Goal: Task Accomplishment & Management: Manage account settings

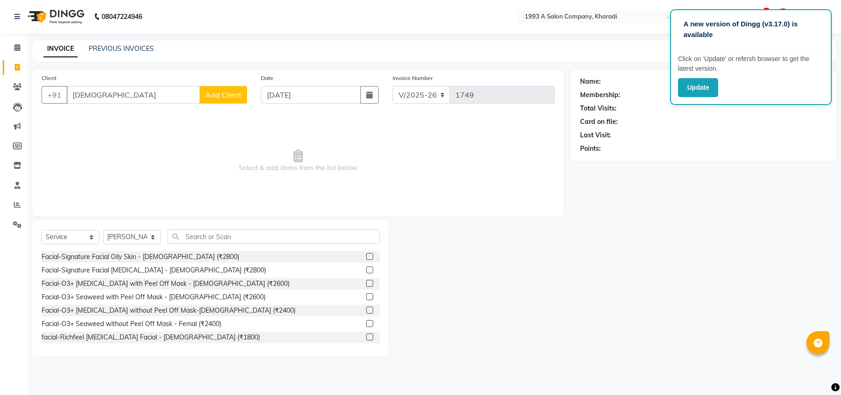
select select "651"
select select "service"
select select "13350"
type input "s"
type input "7979279978"
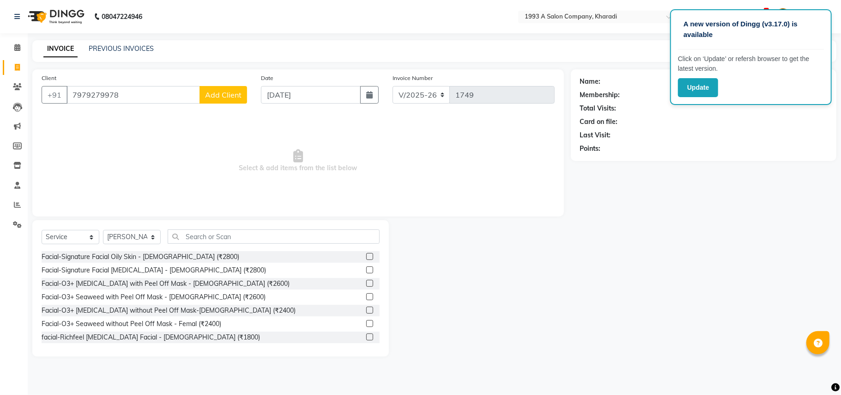
click at [206, 100] on button "Add Client" at bounding box center [224, 95] width 48 height 18
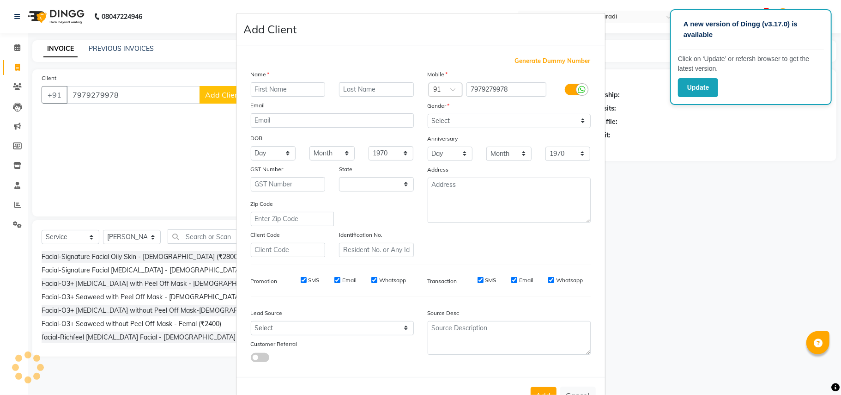
select select "22"
type input "k"
type input "aukhs"
click at [457, 116] on select "Select Male Female Other Prefer Not To Say" at bounding box center [509, 121] width 163 height 14
select select "male"
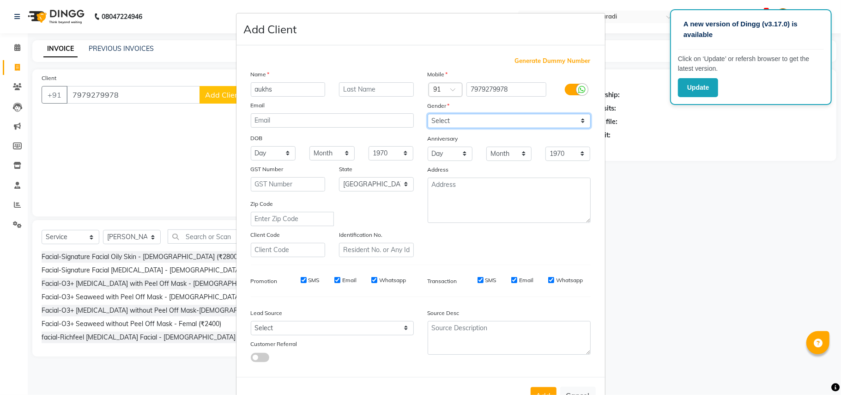
click at [428, 114] on select "Select Male Female Other Prefer Not To Say" at bounding box center [509, 121] width 163 height 14
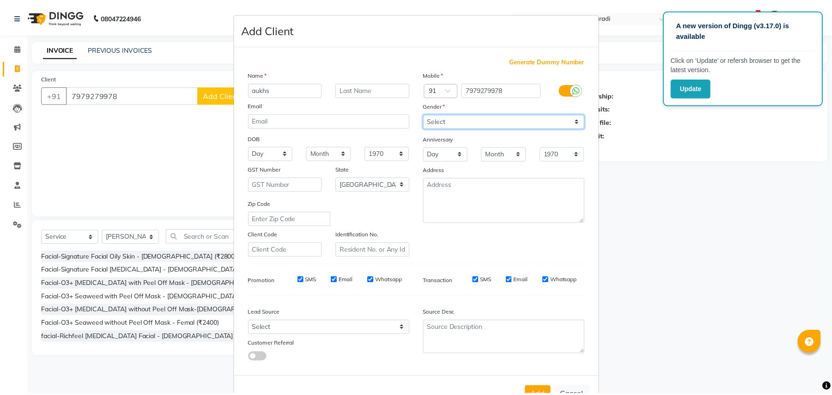
scroll to position [30, 0]
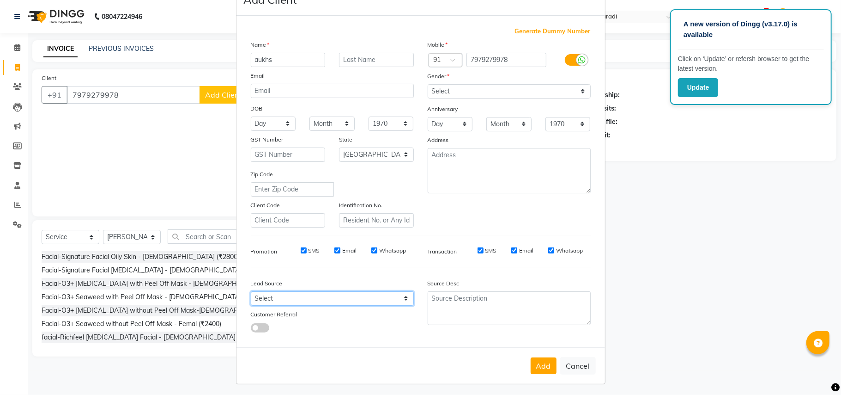
click at [374, 292] on select "Select Walk-in Referral Internet Friend Word of Mouth Advertisement Facebook Ju…" at bounding box center [332, 298] width 163 height 14
select select "10591"
click at [251, 291] on select "Select Walk-in Referral Internet Friend Word of Mouth Advertisement Facebook Ju…" at bounding box center [332, 298] width 163 height 14
click at [536, 359] on button "Add" at bounding box center [544, 365] width 26 height 17
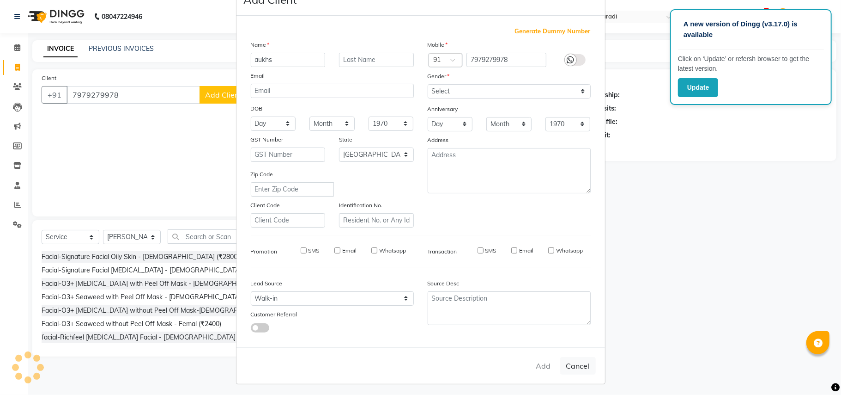
select select
select select "null"
select select
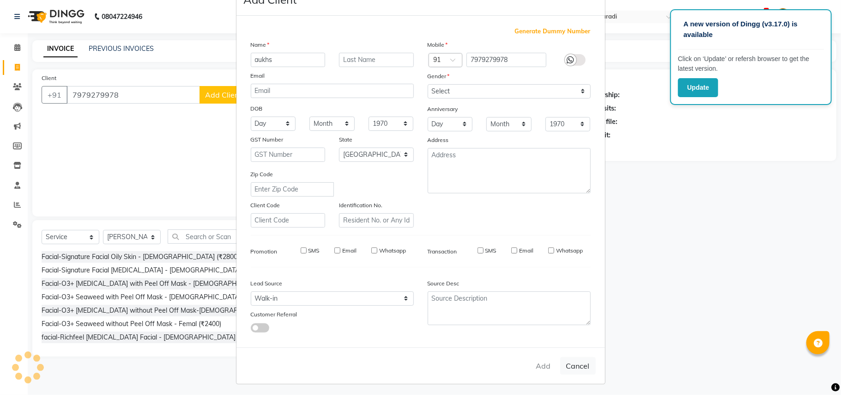
select select
checkbox input "false"
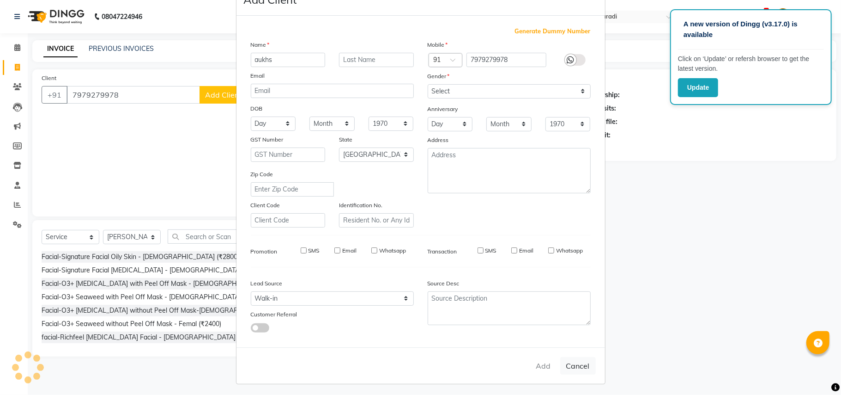
checkbox input "false"
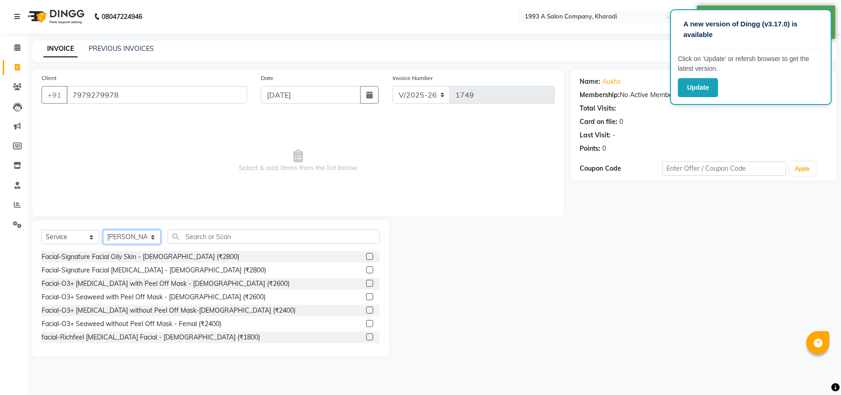
click at [152, 237] on select "Select Stylist Deepa Waghamare Jasspreet Singh Manager Mrunalini Neha Tigote Pa…" at bounding box center [132, 237] width 58 height 14
select select "53074"
click at [103, 230] on select "Select Stylist Deepa Waghamare Jasspreet Singh Manager Mrunalini Neha Tigote Pa…" at bounding box center [132, 237] width 58 height 14
click at [209, 237] on input "text" at bounding box center [274, 236] width 212 height 14
type input "1"
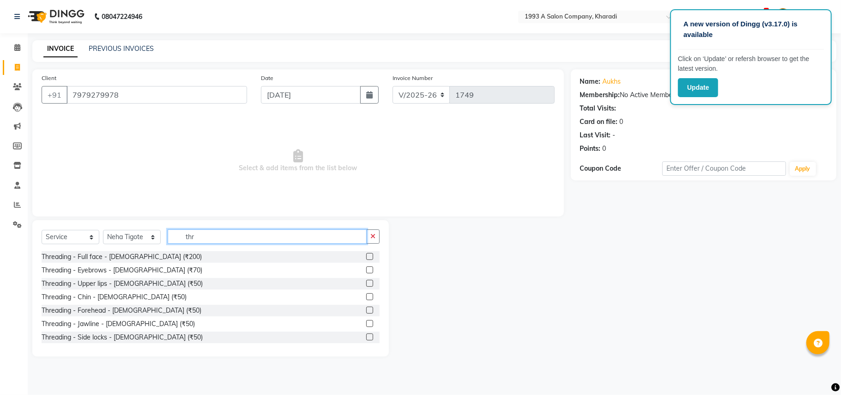
type input "thr"
click at [366, 269] on label at bounding box center [369, 269] width 7 height 7
click at [366, 269] on input "checkbox" at bounding box center [369, 270] width 6 height 6
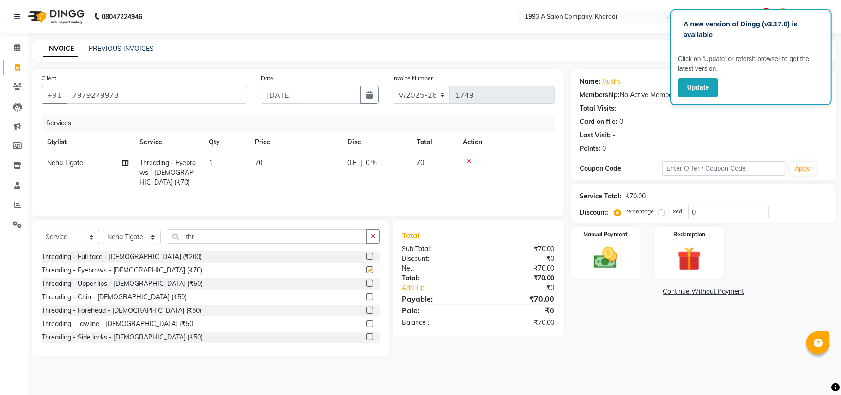
checkbox input "false"
click at [366, 284] on label at bounding box center [369, 283] width 7 height 7
click at [366, 284] on input "checkbox" at bounding box center [369, 283] width 6 height 6
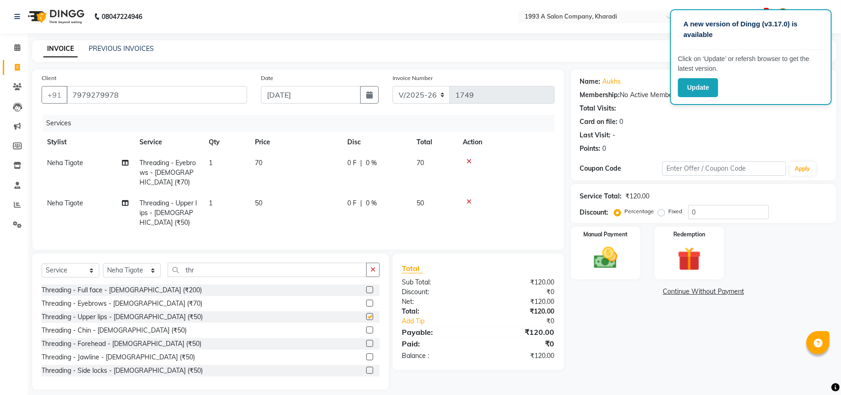
checkbox input "false"
click at [321, 262] on input "thr" at bounding box center [267, 269] width 199 height 14
type input "t"
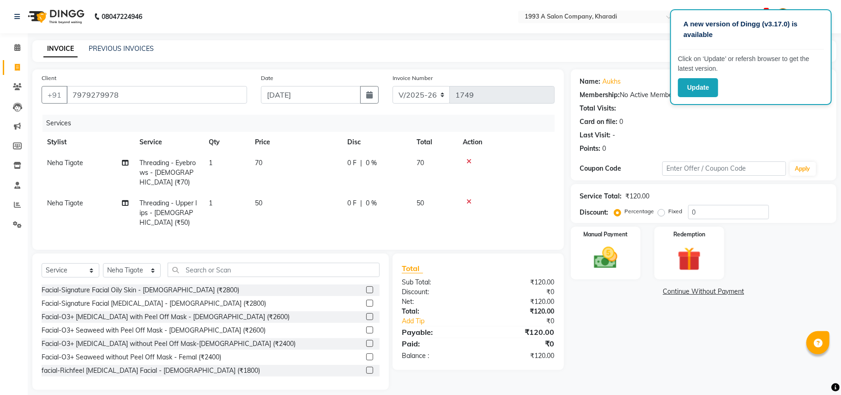
click at [469, 198] on icon at bounding box center [469, 201] width 5 height 6
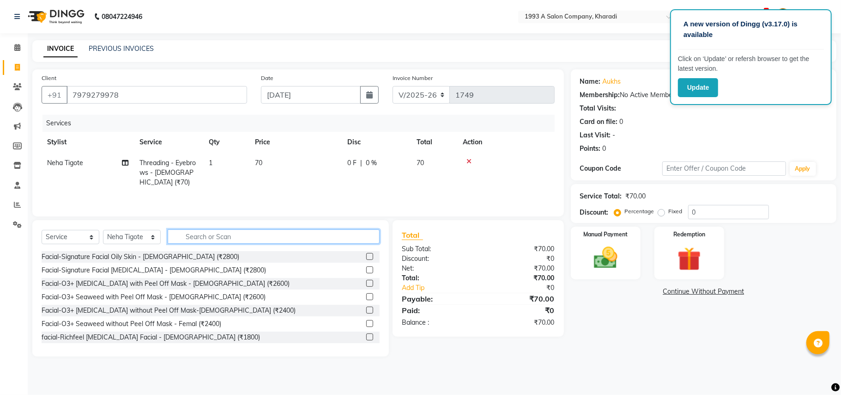
click at [332, 238] on input "text" at bounding box center [274, 236] width 212 height 14
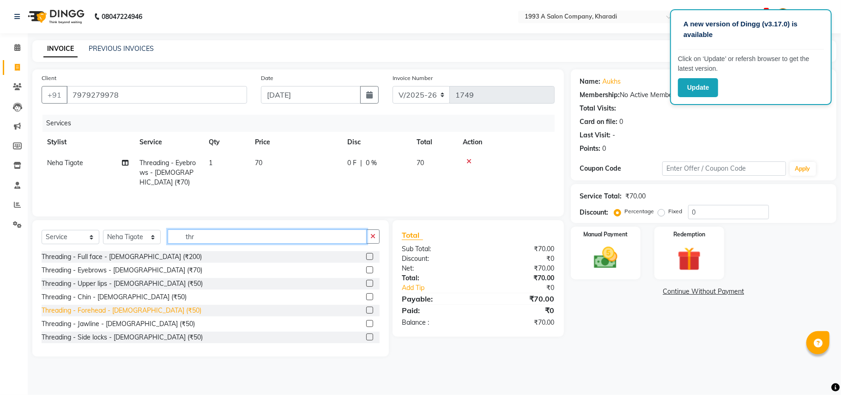
type input "thr"
click at [134, 313] on div "Threading - Forehead - [DEMOGRAPHIC_DATA] (₹50)" at bounding box center [122, 310] width 160 height 10
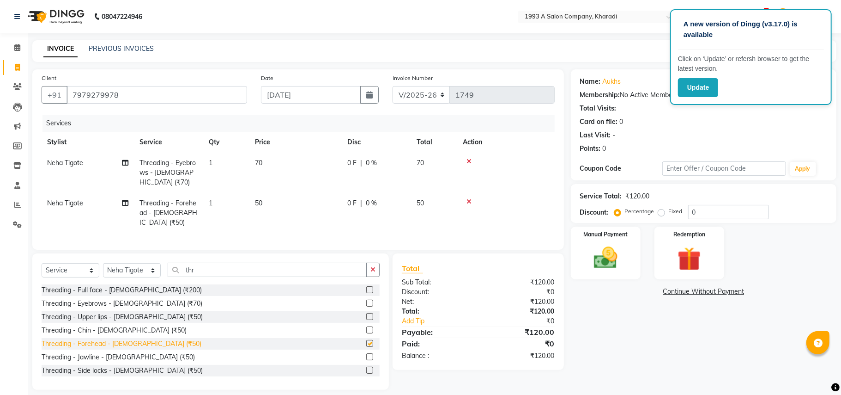
checkbox input "false"
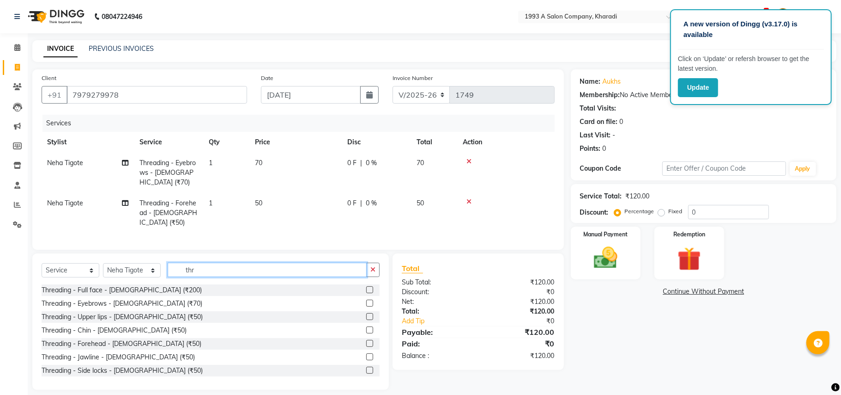
click at [229, 262] on input "thr" at bounding box center [267, 269] width 199 height 14
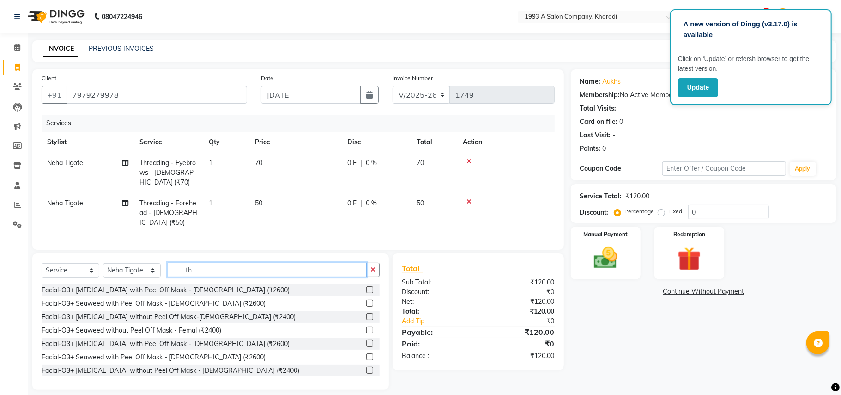
type input "t"
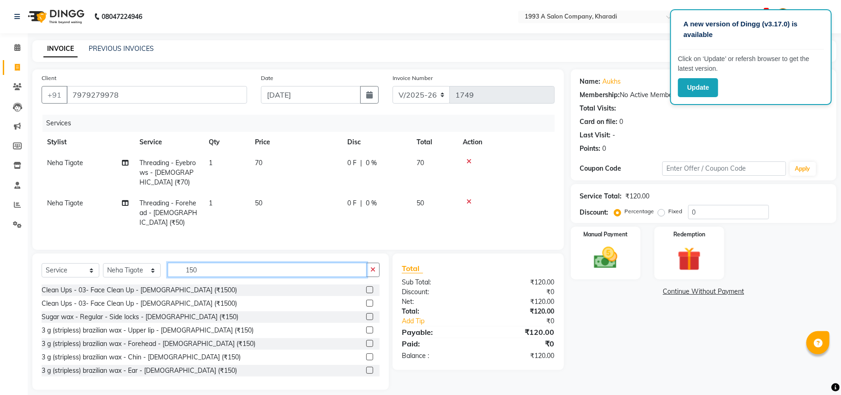
type input "150"
click at [366, 326] on label at bounding box center [369, 329] width 7 height 7
click at [366, 327] on input "checkbox" at bounding box center [369, 330] width 6 height 6
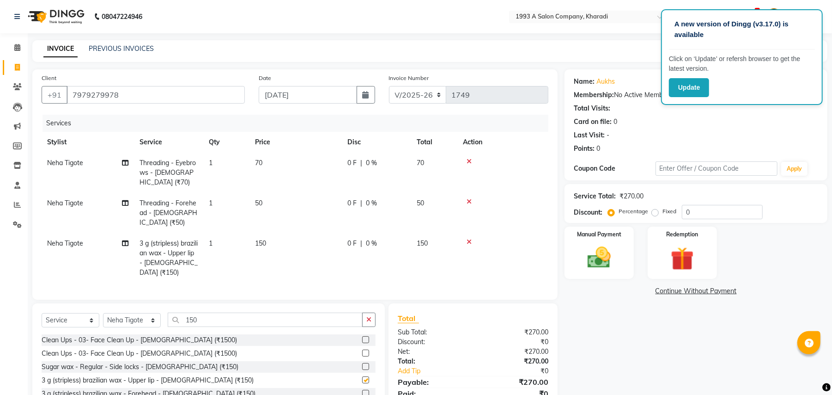
checkbox input "false"
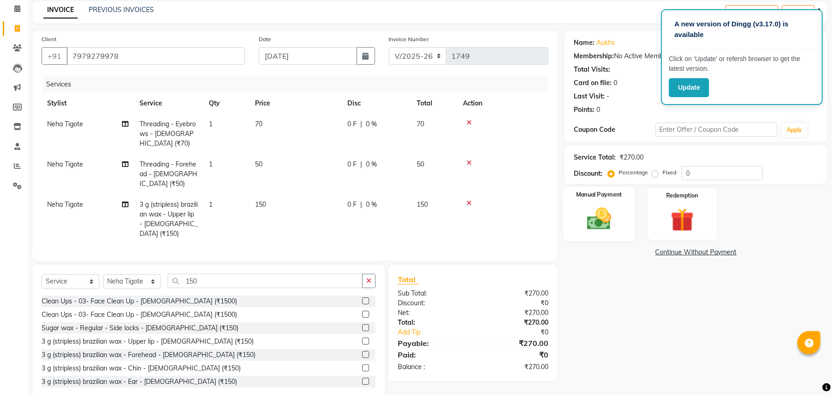
click at [609, 212] on img at bounding box center [599, 219] width 40 height 28
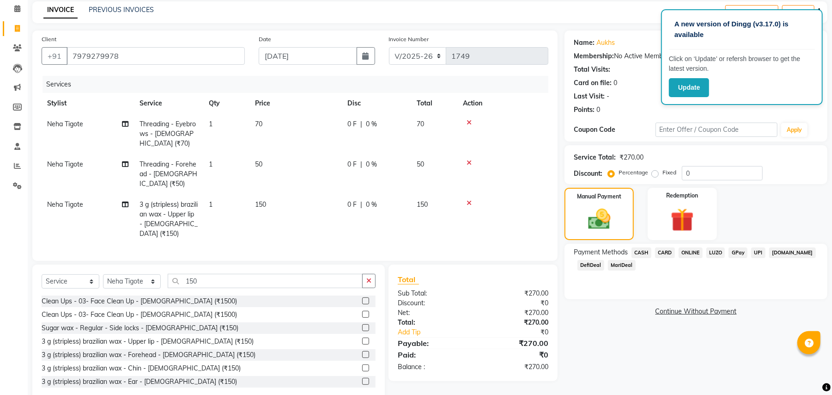
click at [620, 267] on span "MariDeal" at bounding box center [622, 265] width 28 height 11
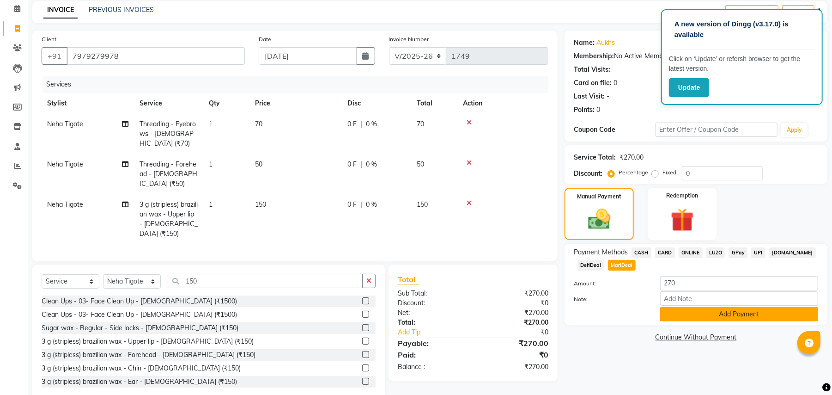
click at [690, 318] on button "Add Payment" at bounding box center [739, 314] width 158 height 14
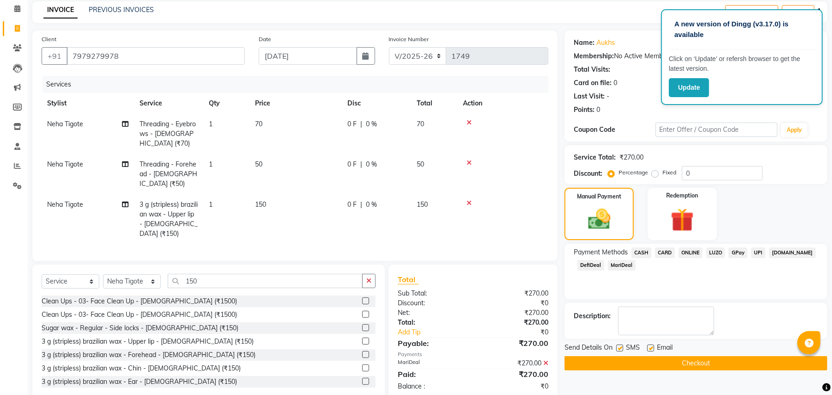
click at [681, 365] on button "Checkout" at bounding box center [696, 363] width 263 height 14
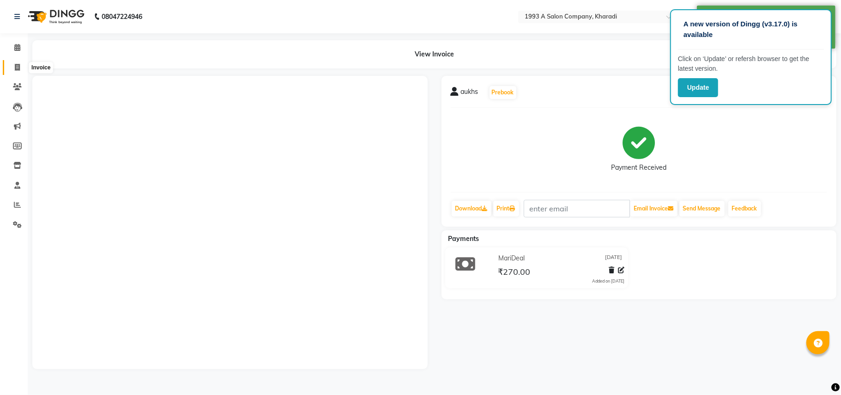
click at [12, 62] on span at bounding box center [17, 67] width 16 height 11
select select "service"
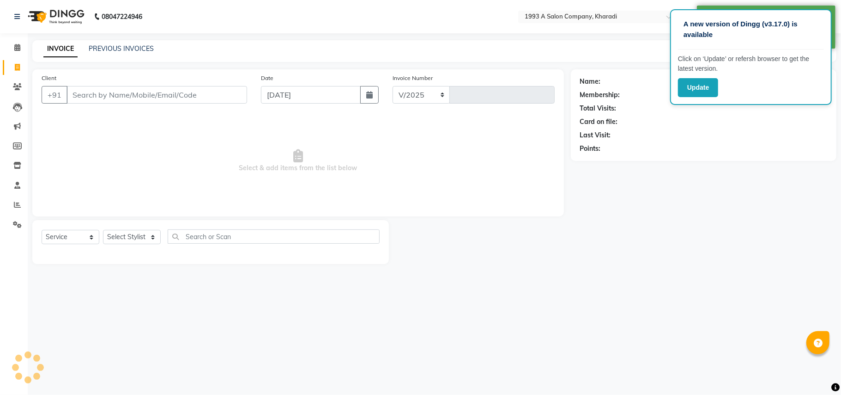
select select "651"
type input "1750"
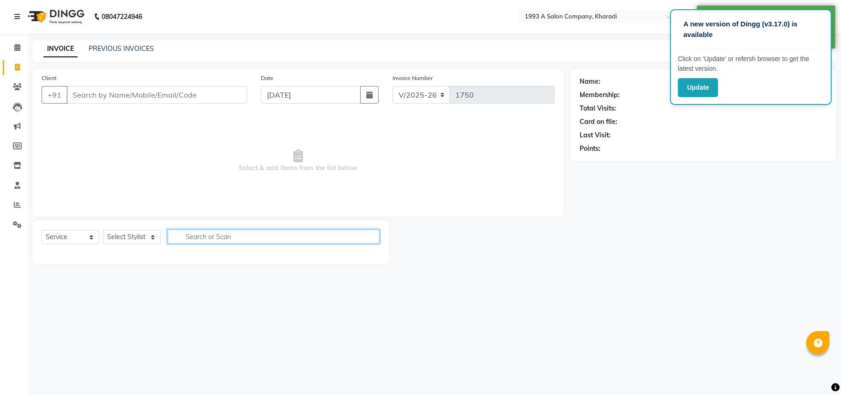
click at [191, 241] on input "text" at bounding box center [274, 236] width 212 height 14
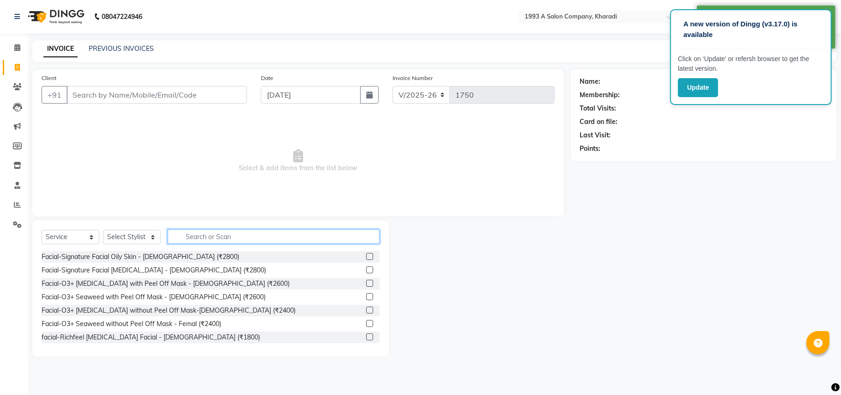
select select "13350"
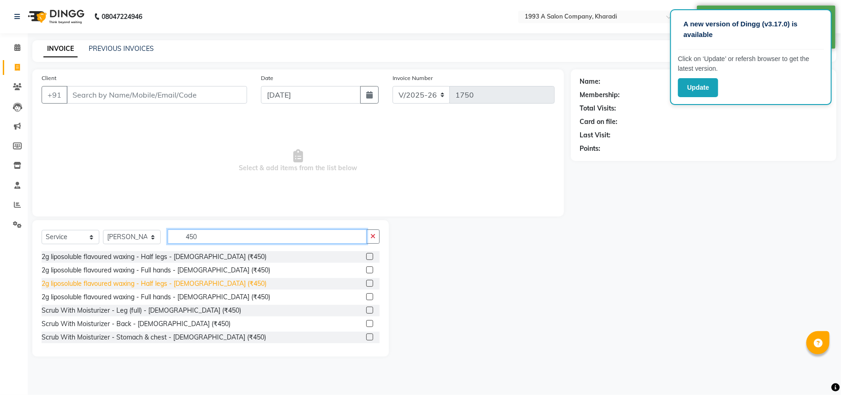
scroll to position [183, 0]
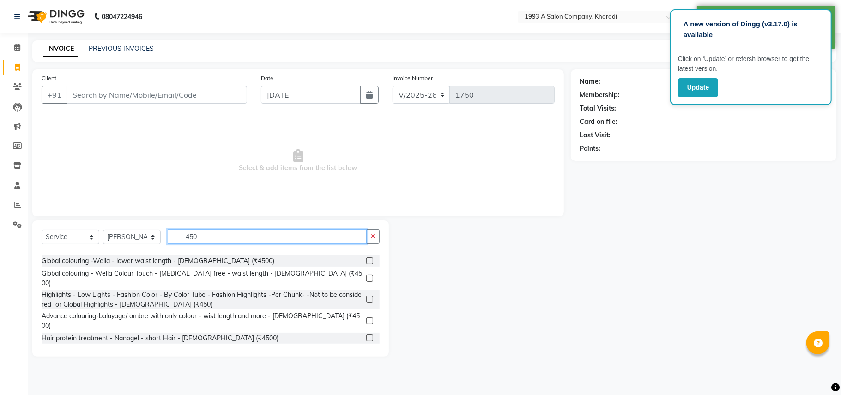
type input "450"
click at [159, 347] on div "Hair Cut with Wella Hair wash - [DEMOGRAPHIC_DATA] (₹450)" at bounding box center [137, 352] width 190 height 10
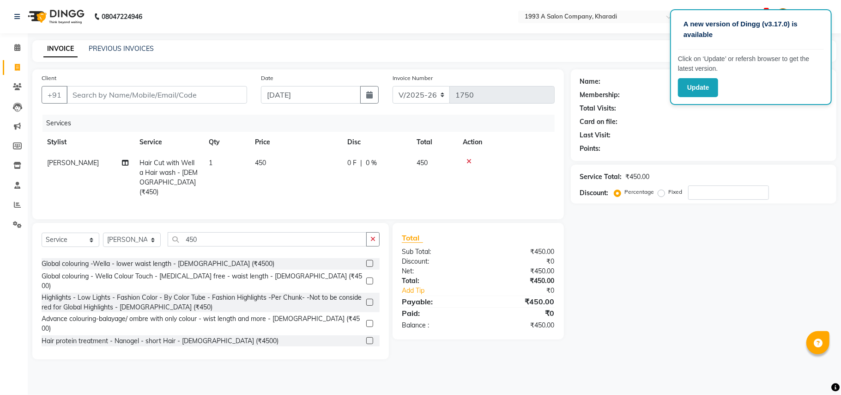
checkbox input "false"
click at [234, 241] on input "450" at bounding box center [267, 239] width 199 height 14
type input "4"
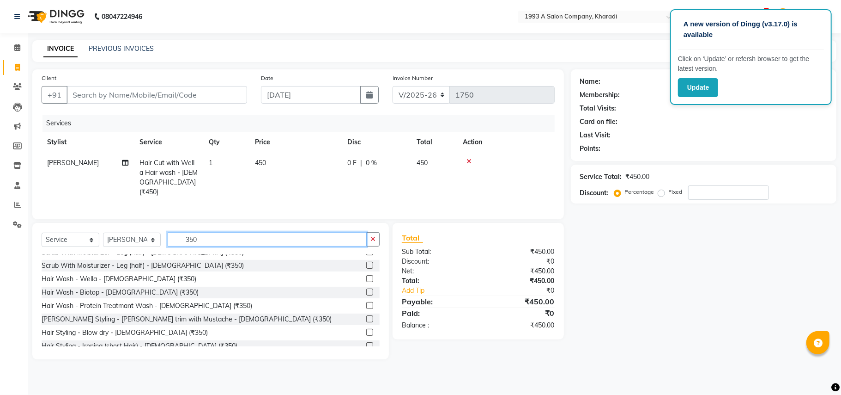
scroll to position [75, 0]
type input "350"
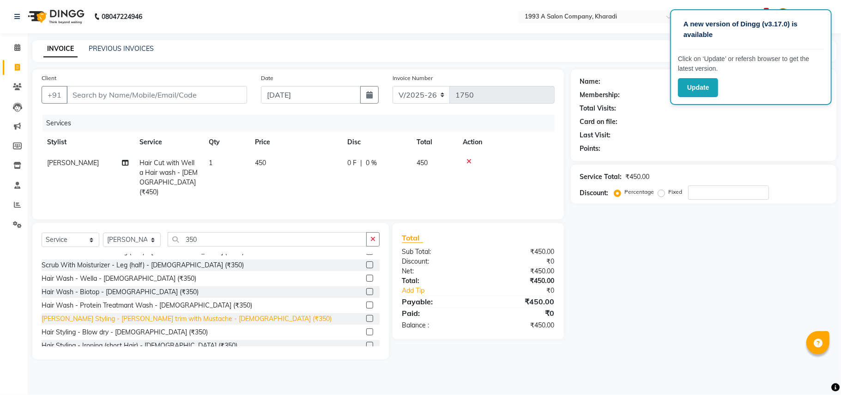
click at [165, 318] on div "[PERSON_NAME] Styling - [PERSON_NAME] trim with Mustache - [DEMOGRAPHIC_DATA] (…" at bounding box center [187, 319] width 290 height 10
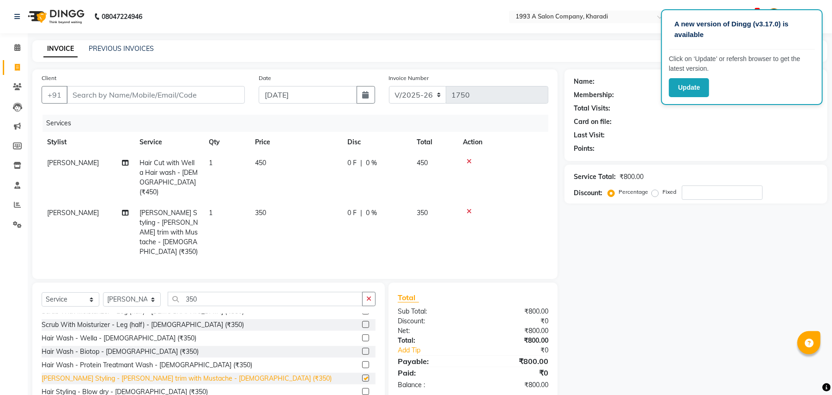
checkbox input "false"
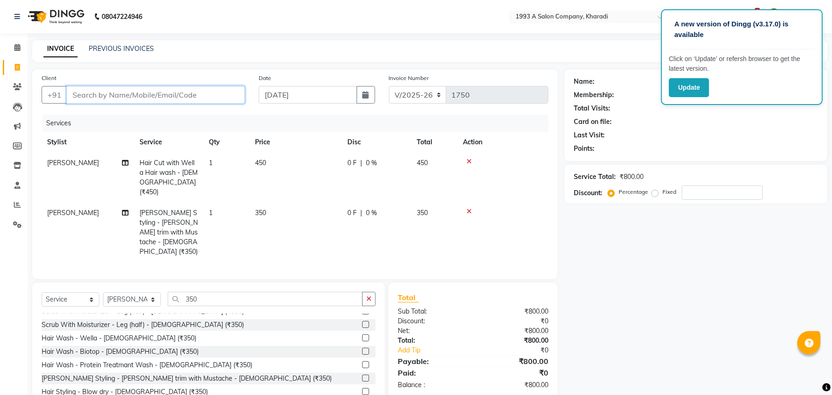
click at [126, 93] on input "Client" at bounding box center [156, 95] width 178 height 18
click at [177, 92] on input "Client" at bounding box center [156, 95] width 178 height 18
type input "0"
click at [470, 208] on icon at bounding box center [469, 211] width 5 height 6
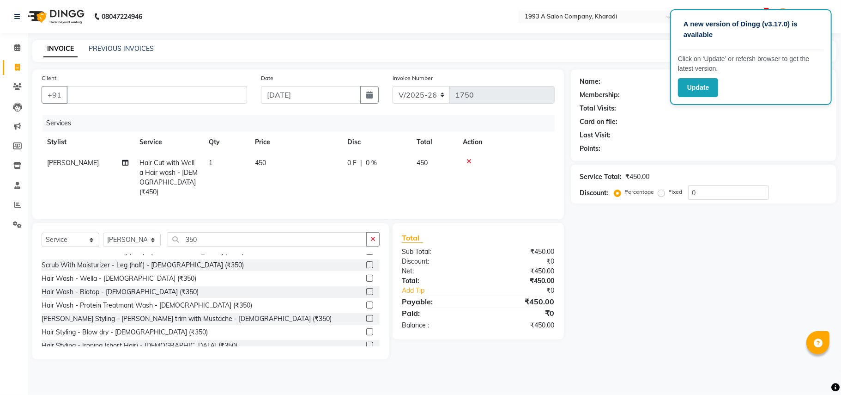
click at [468, 162] on icon at bounding box center [469, 161] width 5 height 6
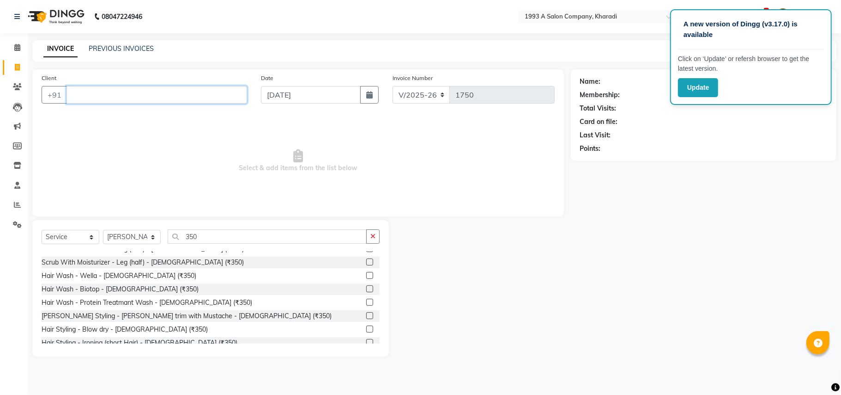
click at [149, 89] on input "Client" at bounding box center [157, 95] width 181 height 18
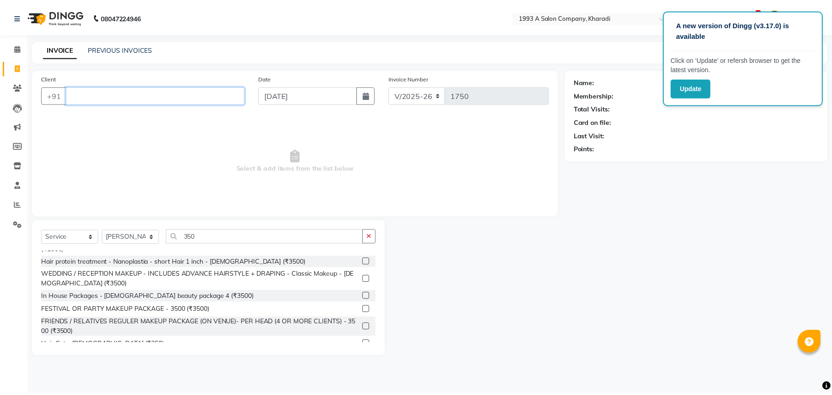
scroll to position [244, 0]
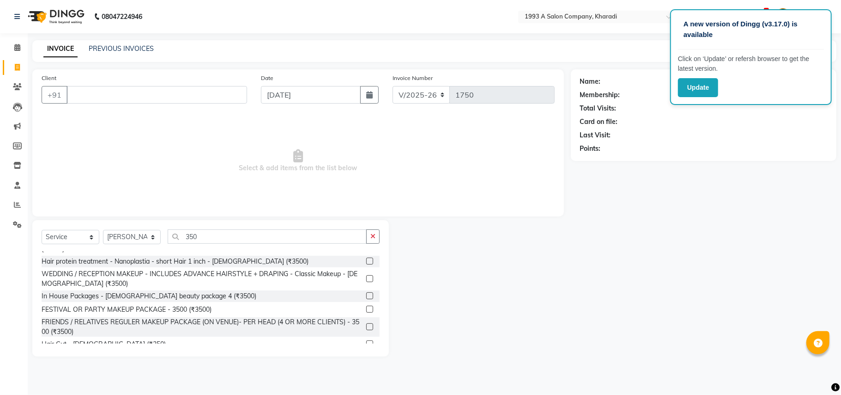
click at [366, 340] on label at bounding box center [369, 343] width 7 height 7
click at [366, 341] on input "checkbox" at bounding box center [369, 344] width 6 height 6
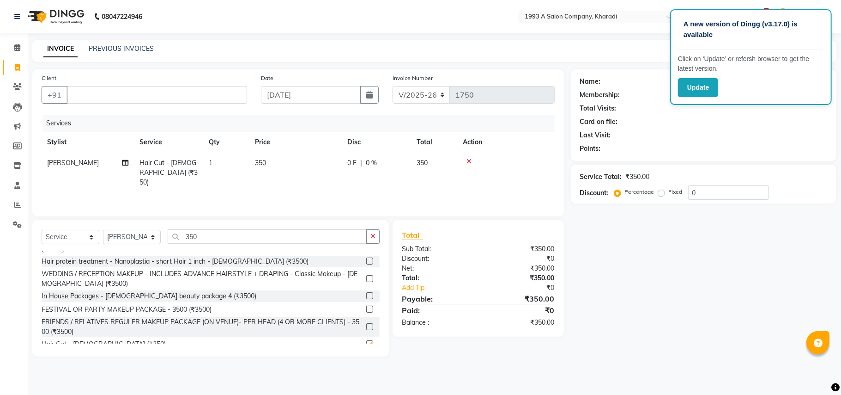
checkbox input "false"
click at [166, 93] on input "Client" at bounding box center [157, 95] width 181 height 18
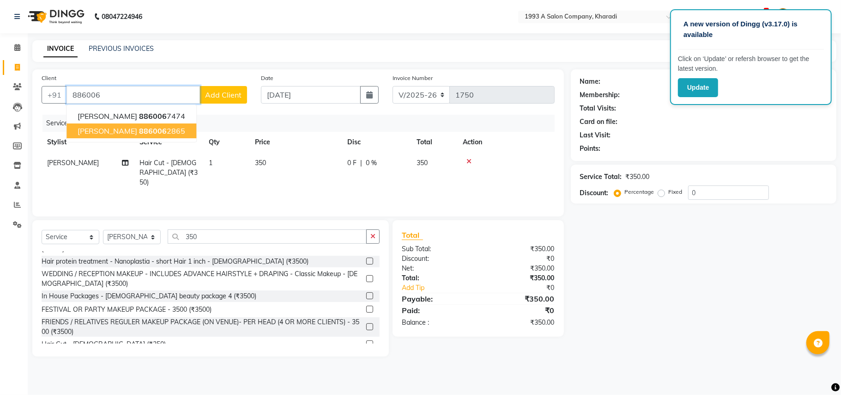
click at [160, 130] on ngb-highlight "886006 2865" at bounding box center [162, 130] width 46 height 9
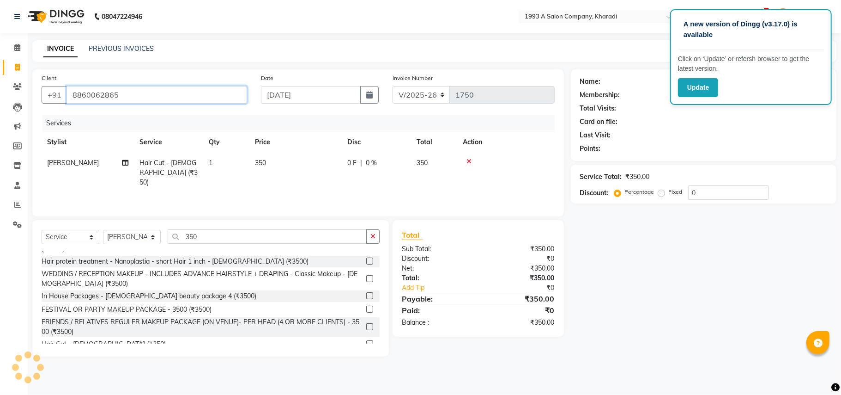
type input "8860062865"
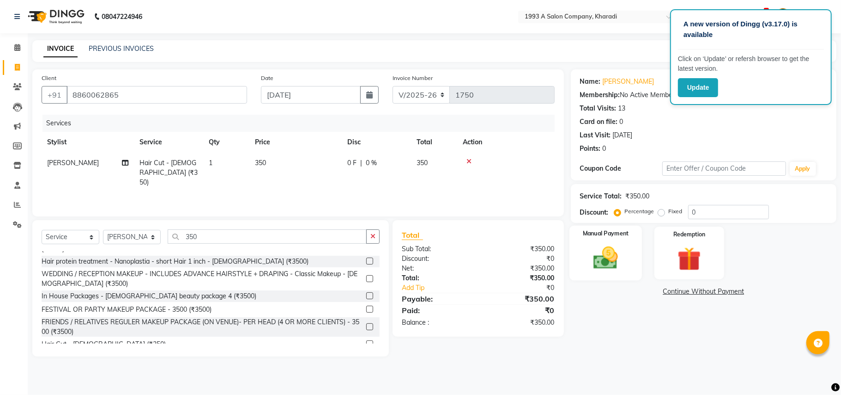
click at [603, 252] on img at bounding box center [606, 258] width 40 height 29
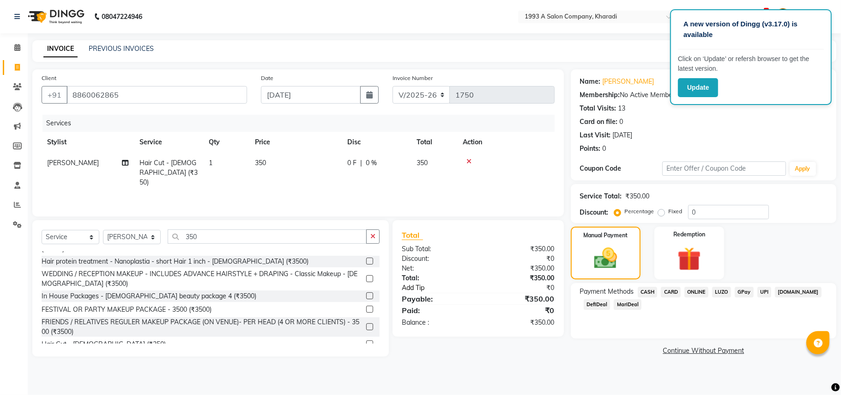
click at [420, 286] on link "Add Tip" at bounding box center [443, 288] width 97 height 10
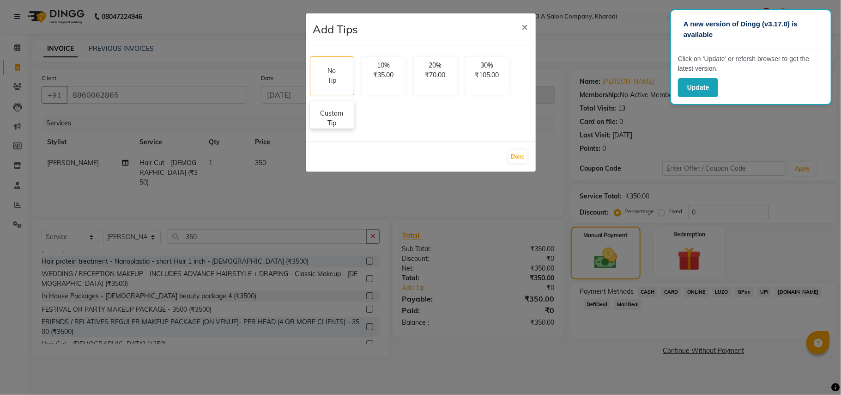
click at [331, 122] on p "Custom Tip" at bounding box center [332, 118] width 32 height 19
select select "13350"
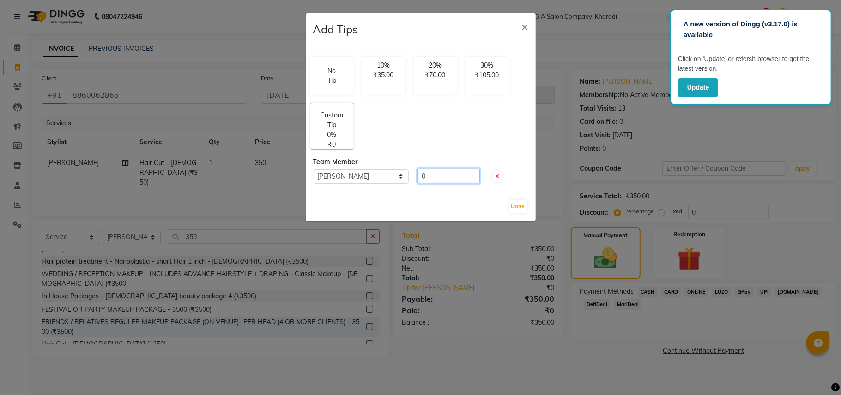
click at [434, 178] on input "0" at bounding box center [449, 176] width 62 height 14
type input "50"
click at [518, 206] on button "Done" at bounding box center [518, 206] width 18 height 13
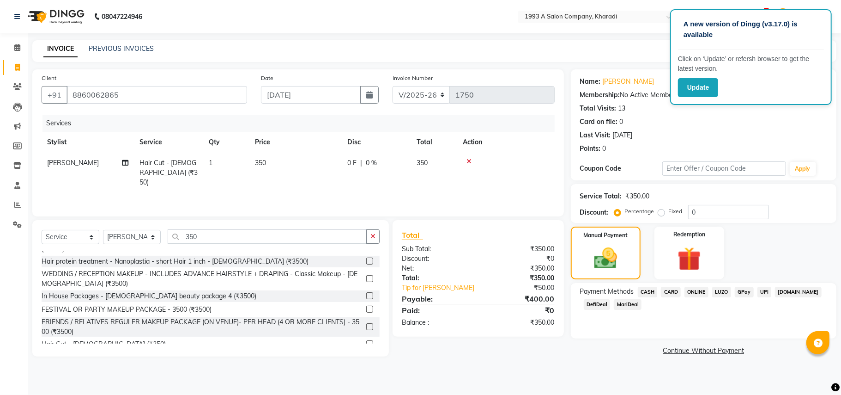
click at [625, 305] on span "MariDeal" at bounding box center [628, 304] width 28 height 11
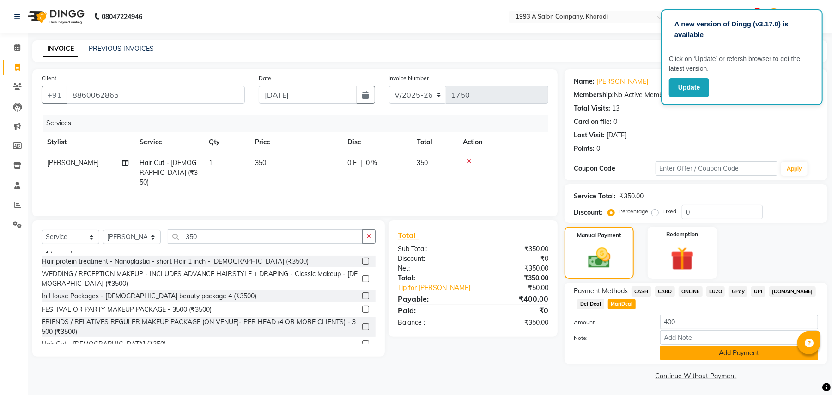
click at [721, 356] on button "Add Payment" at bounding box center [739, 353] width 158 height 14
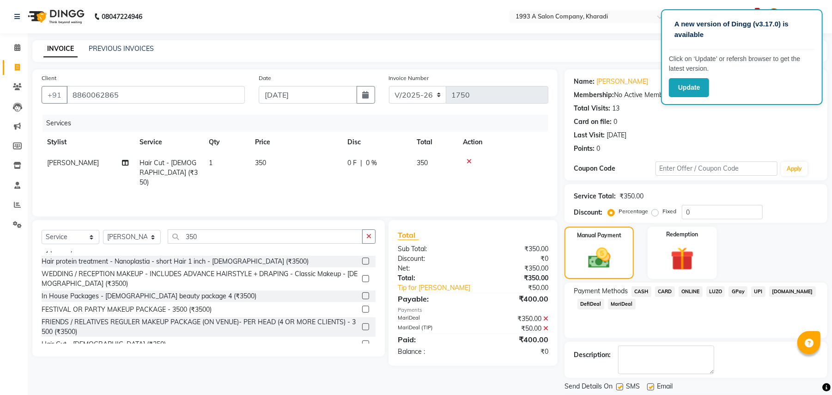
scroll to position [29, 0]
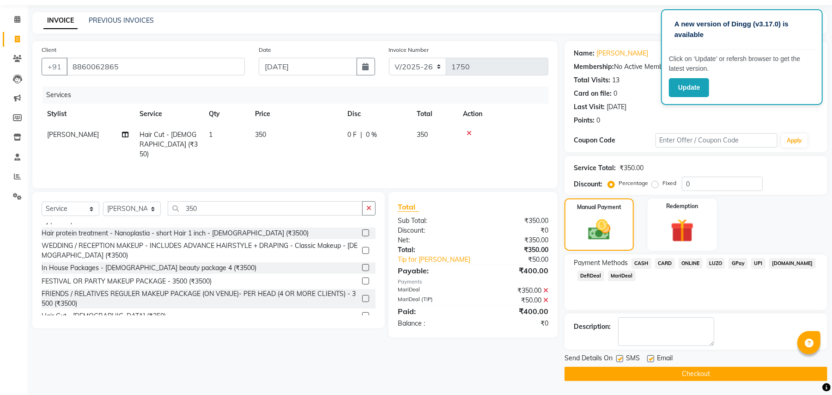
click at [710, 372] on button "Checkout" at bounding box center [696, 373] width 263 height 14
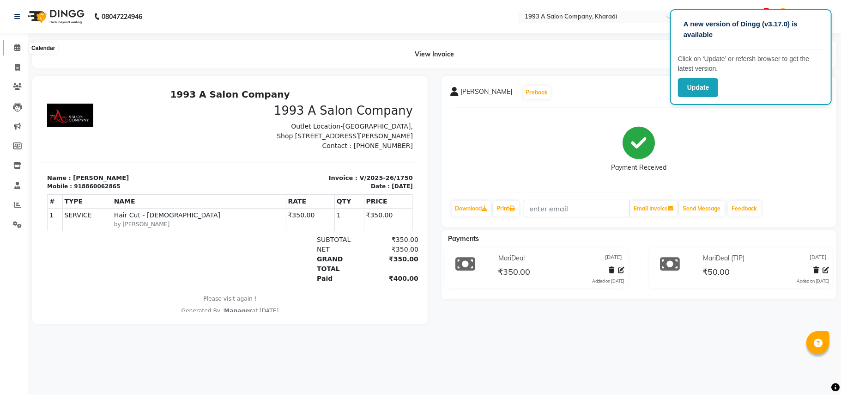
click at [19, 45] on icon at bounding box center [17, 47] width 6 height 7
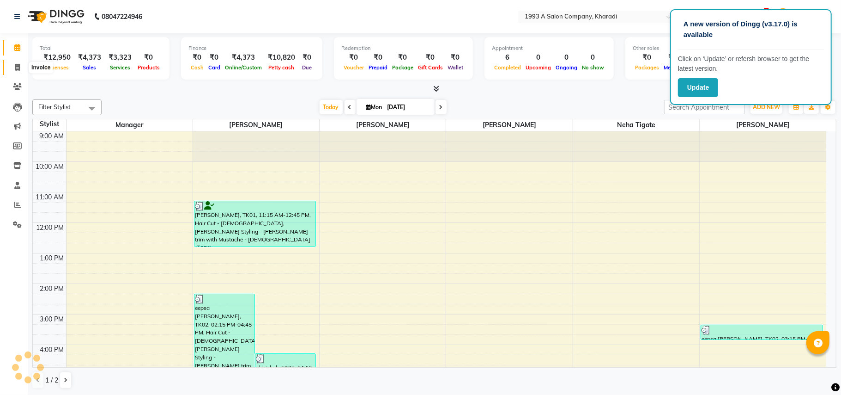
click at [15, 68] on icon at bounding box center [17, 67] width 5 height 7
select select "service"
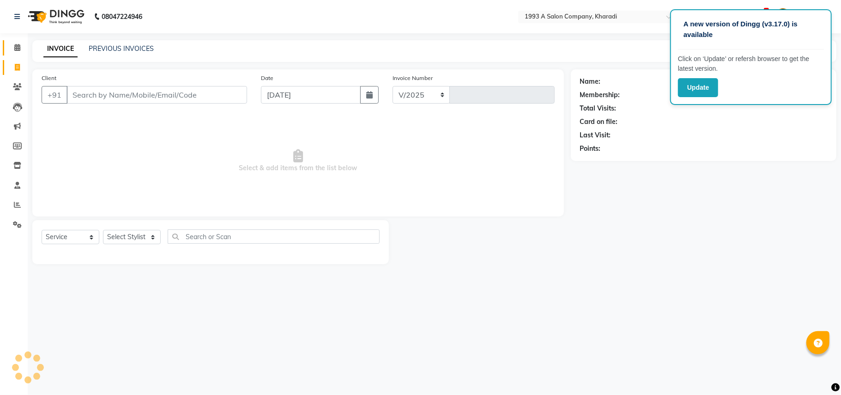
select select "651"
type input "1751"
select select "13350"
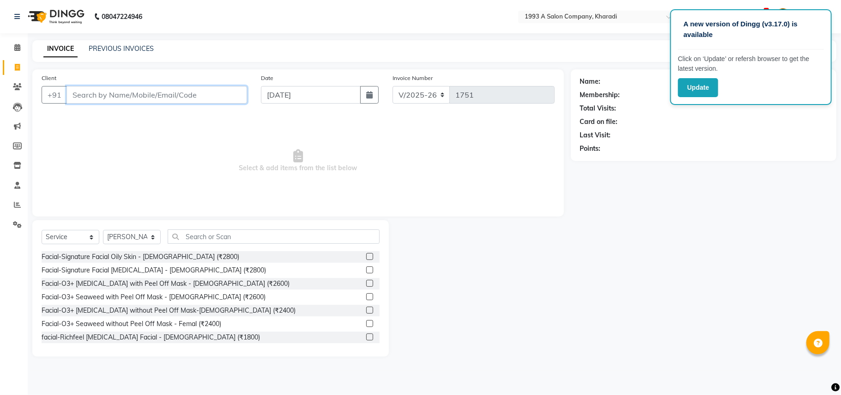
click at [102, 91] on input "Client" at bounding box center [157, 95] width 181 height 18
type input "8007700242"
click at [213, 97] on span "Add Client" at bounding box center [223, 94] width 37 height 9
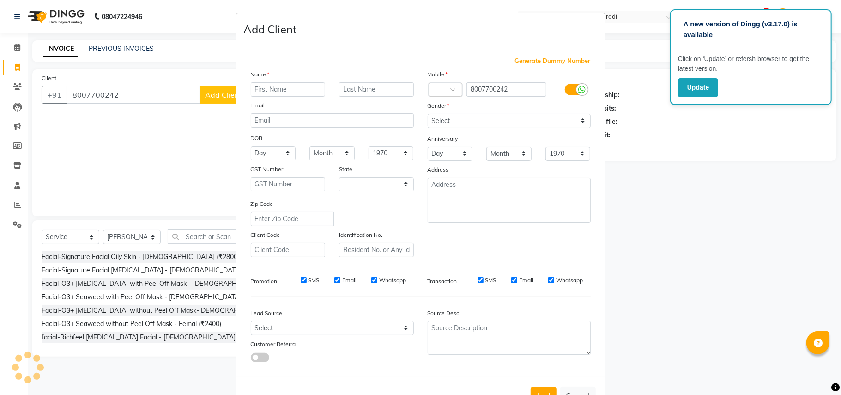
select select "22"
type input "rishal"
click at [343, 88] on input "text" at bounding box center [376, 89] width 75 height 14
type input "garabasani"
click at [548, 126] on select "Select Male Female Other Prefer Not To Say" at bounding box center [509, 121] width 163 height 14
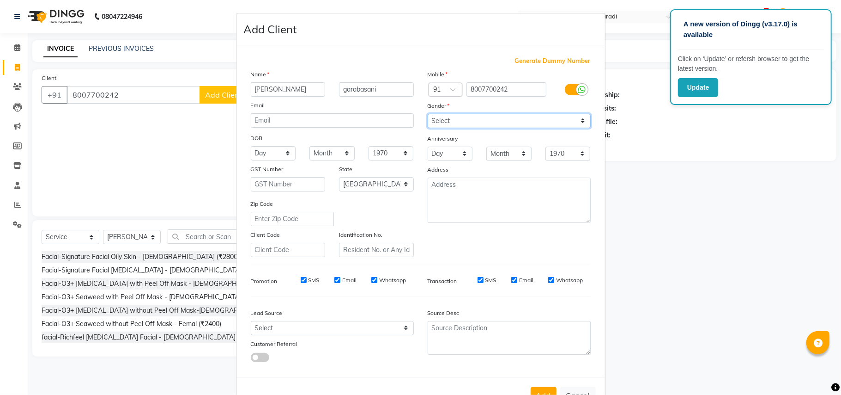
select select "male"
click at [428, 114] on select "Select Male Female Other Prefer Not To Say" at bounding box center [509, 121] width 163 height 14
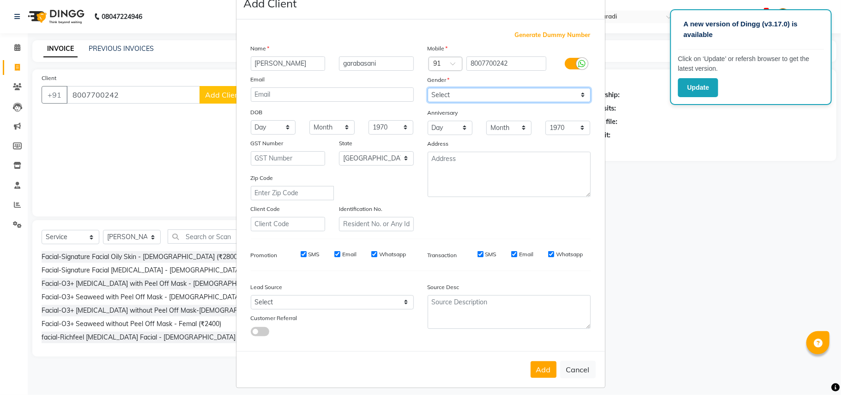
scroll to position [30, 0]
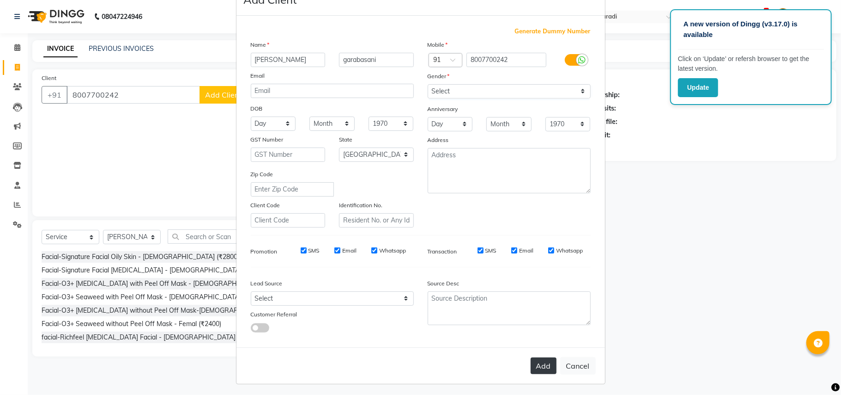
click at [547, 357] on button "Add" at bounding box center [544, 365] width 26 height 17
select select
select select "null"
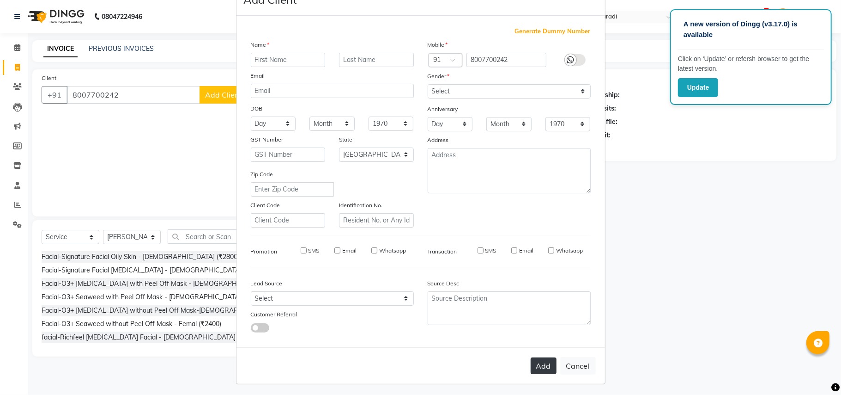
select select
checkbox input "false"
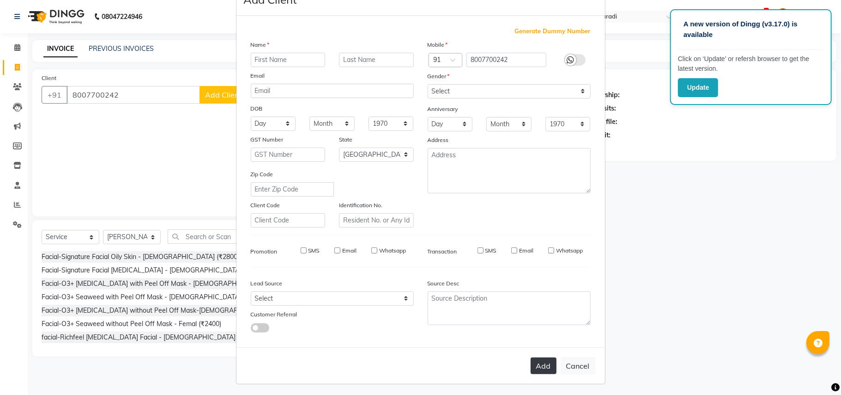
checkbox input "false"
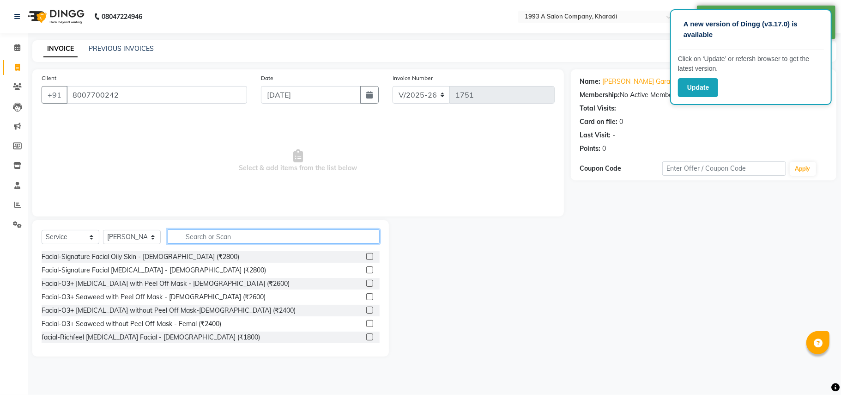
click at [248, 237] on input "text" at bounding box center [274, 236] width 212 height 14
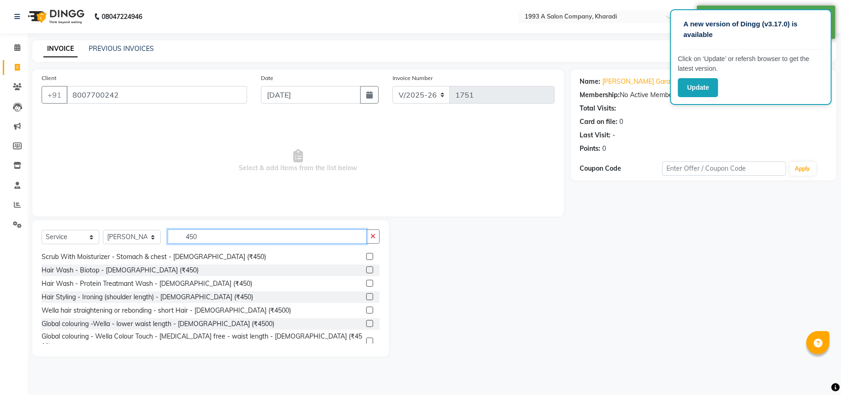
scroll to position [183, 0]
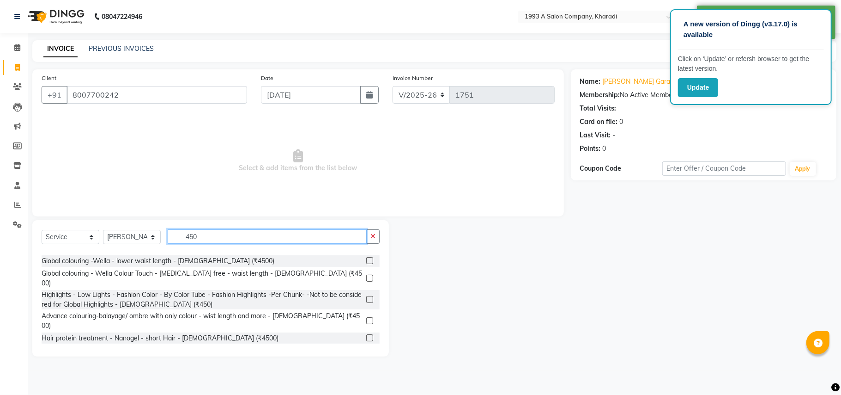
type input "450"
click at [366, 347] on label at bounding box center [369, 350] width 7 height 7
click at [366, 348] on input "checkbox" at bounding box center [369, 351] width 6 height 6
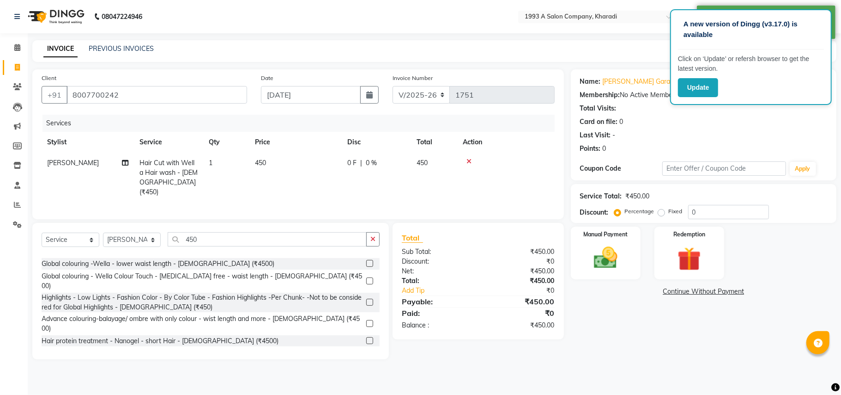
checkbox input "false"
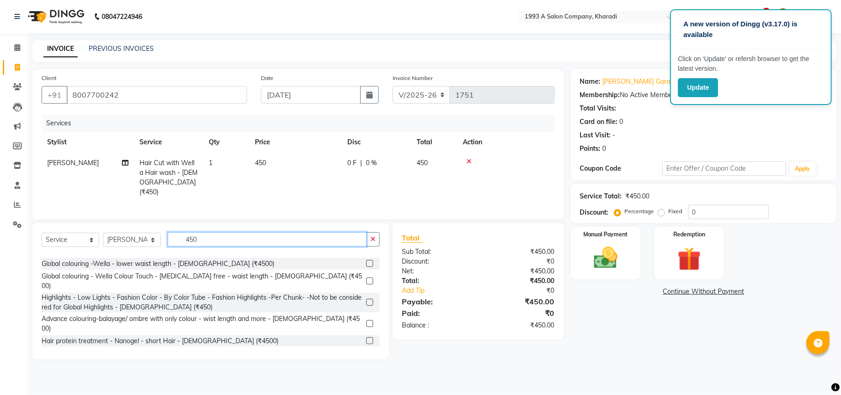
click at [261, 238] on input "450" at bounding box center [267, 239] width 199 height 14
type input "4"
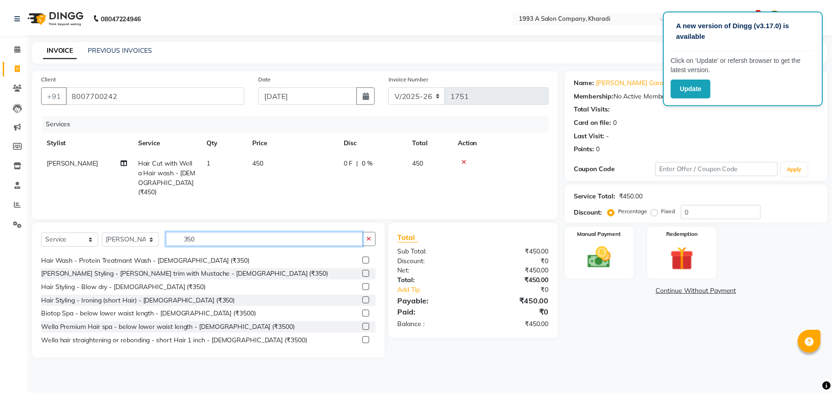
scroll to position [117, 0]
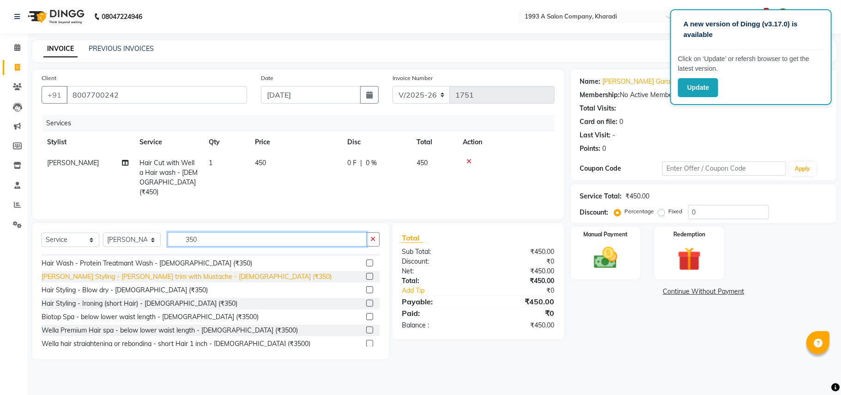
type input "350"
click at [174, 274] on div "[PERSON_NAME] Styling - [PERSON_NAME] trim with Mustache - [DEMOGRAPHIC_DATA] (…" at bounding box center [187, 277] width 290 height 10
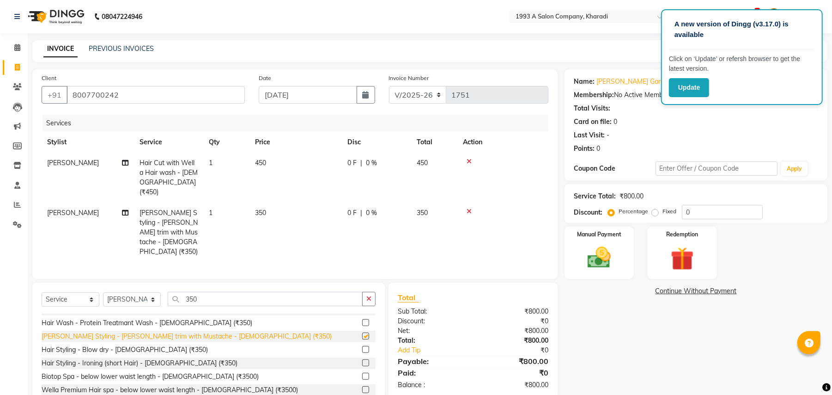
checkbox input "false"
click at [605, 250] on img at bounding box center [599, 258] width 40 height 28
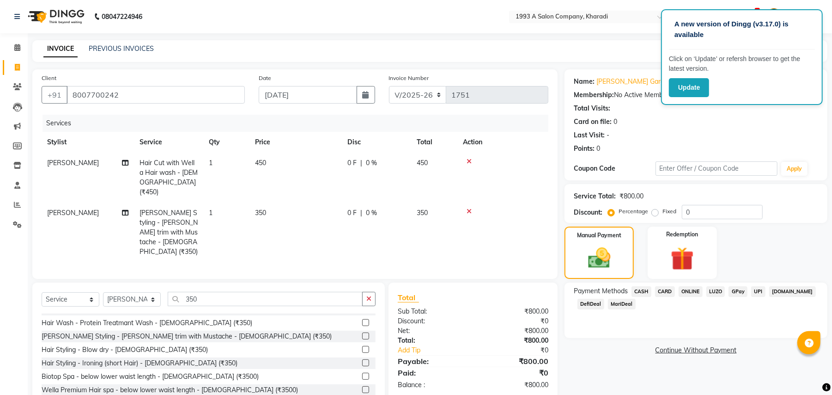
click at [618, 305] on span "MariDeal" at bounding box center [622, 304] width 28 height 11
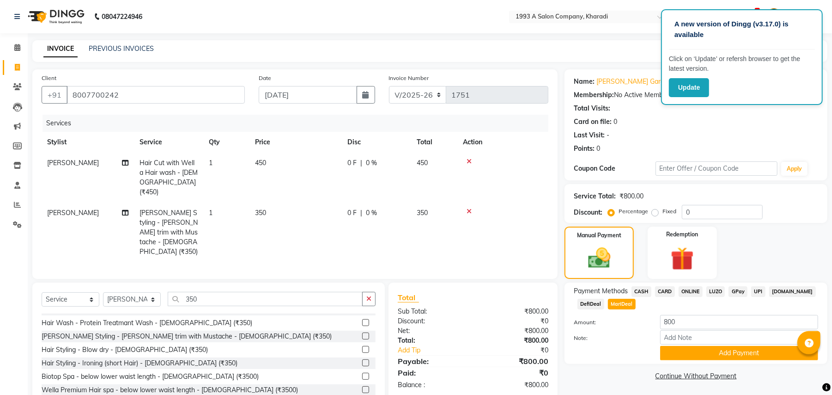
scroll to position [18, 0]
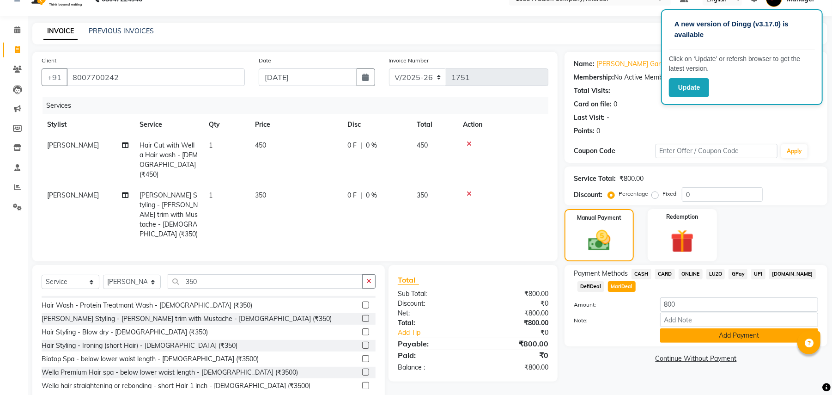
click at [692, 331] on button "Add Payment" at bounding box center [739, 335] width 158 height 14
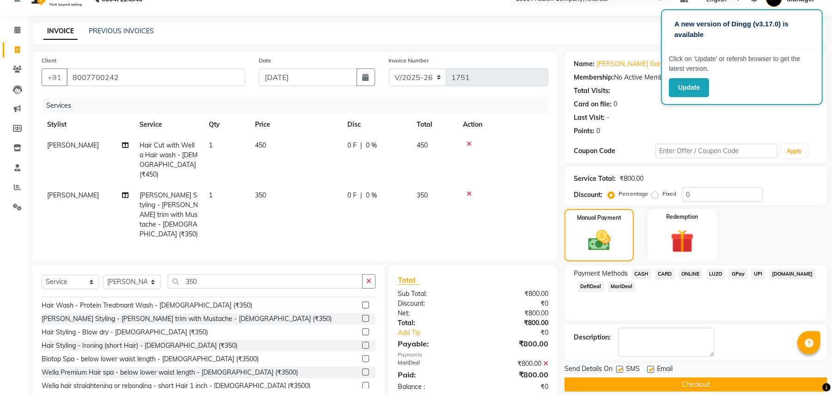
scroll to position [29, 0]
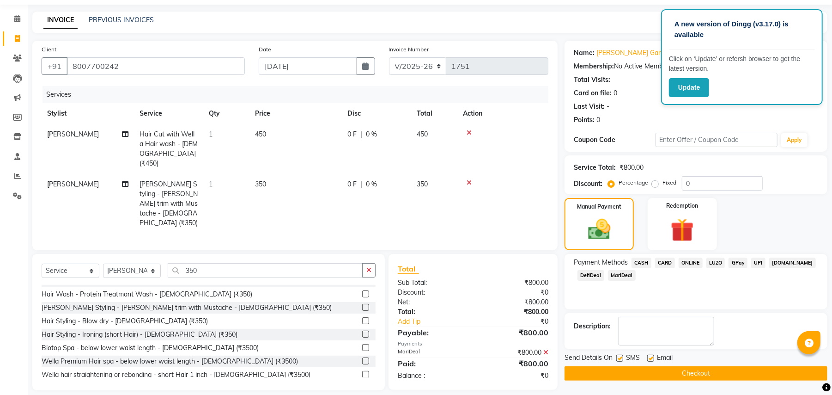
click at [692, 372] on button "Checkout" at bounding box center [696, 373] width 263 height 14
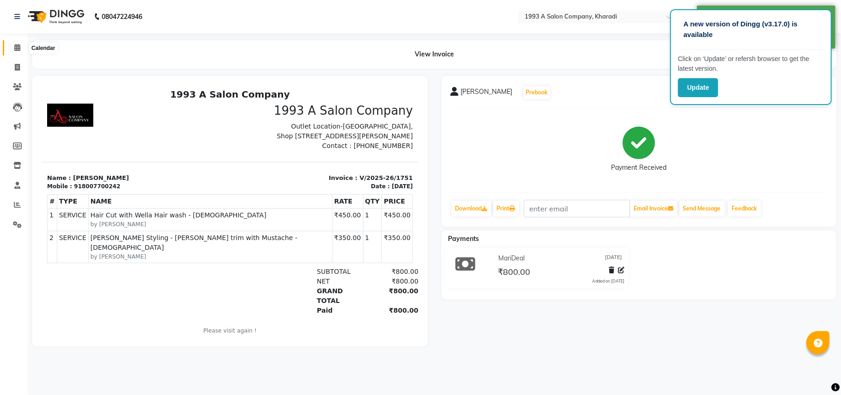
click at [18, 46] on icon at bounding box center [17, 47] width 6 height 7
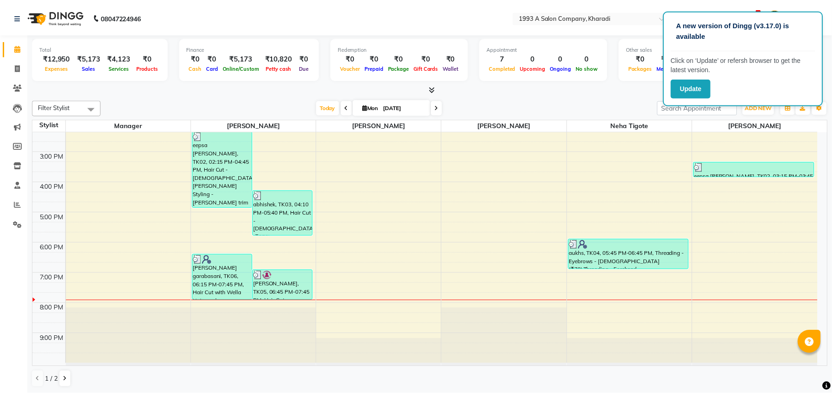
scroll to position [167, 0]
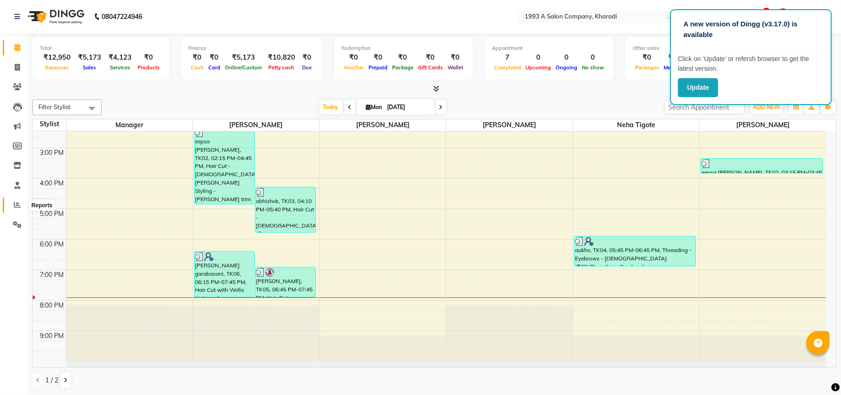
click at [19, 201] on icon at bounding box center [17, 204] width 7 height 7
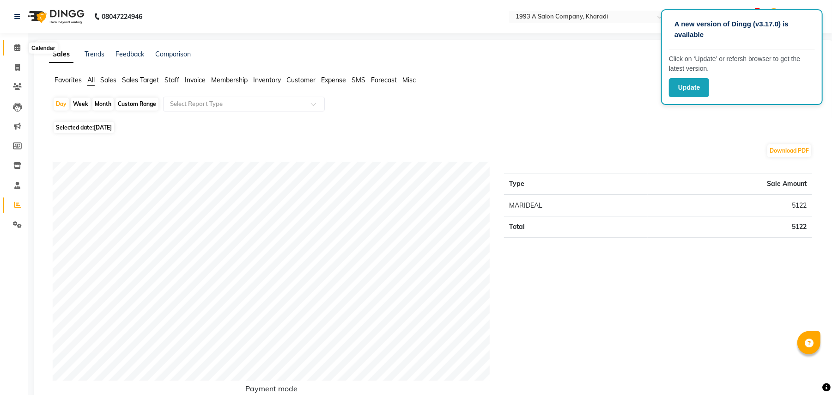
click at [17, 50] on icon at bounding box center [17, 47] width 6 height 7
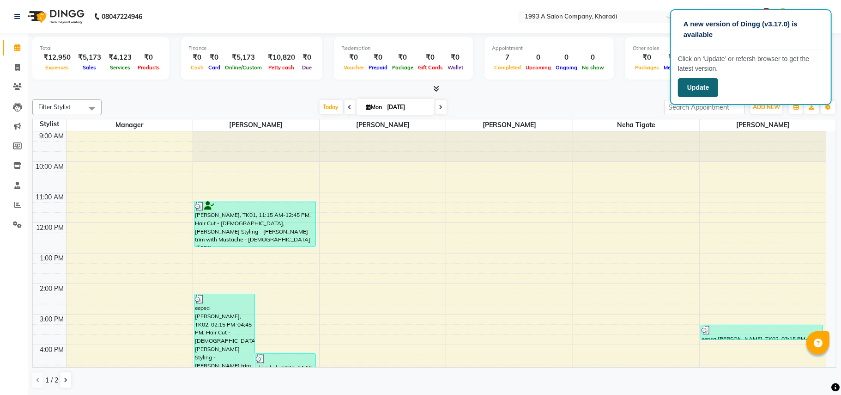
click at [709, 86] on button "Update" at bounding box center [698, 87] width 40 height 19
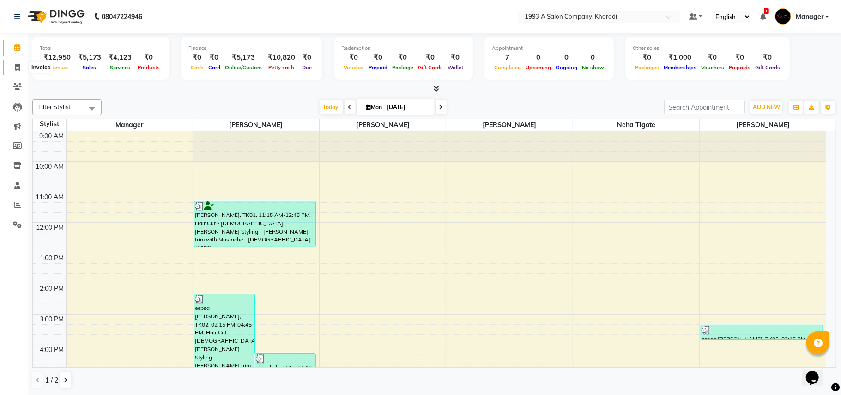
click at [17, 67] on icon at bounding box center [17, 67] width 5 height 7
select select "service"
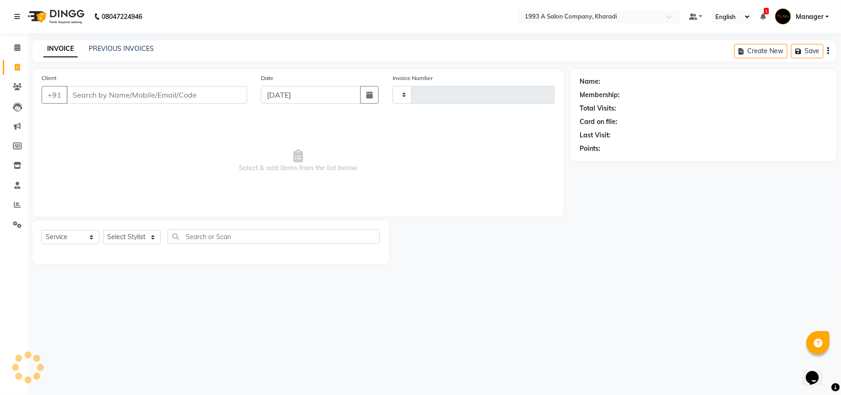
type input "1752"
select select "651"
click at [85, 98] on input "Client" at bounding box center [157, 95] width 181 height 18
select select "13350"
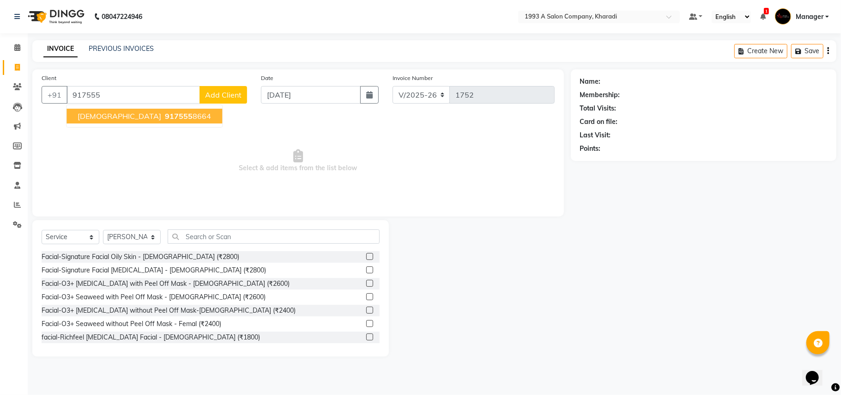
click at [97, 117] on span "Shiva" at bounding box center [120, 115] width 84 height 9
type input "9175558664"
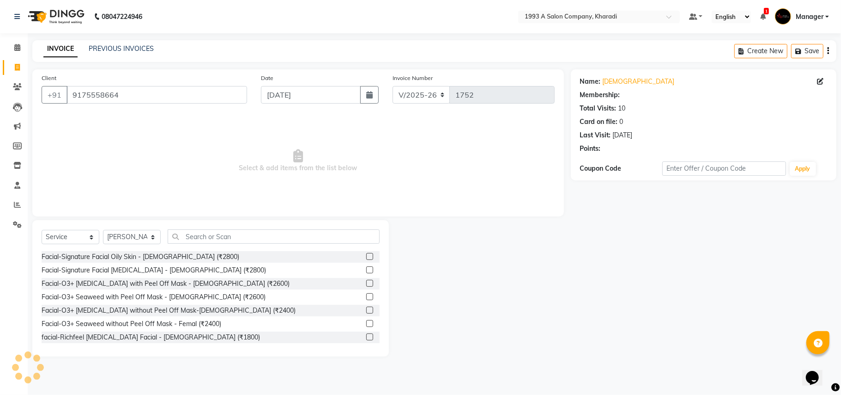
select select "1: Object"
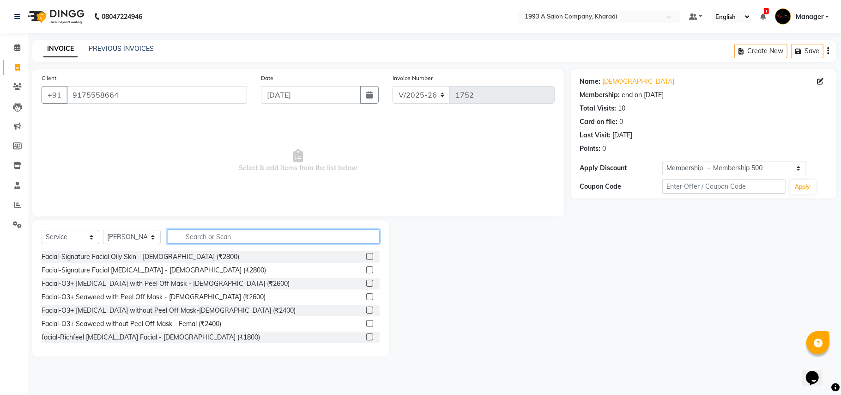
click at [186, 230] on input "text" at bounding box center [274, 236] width 212 height 14
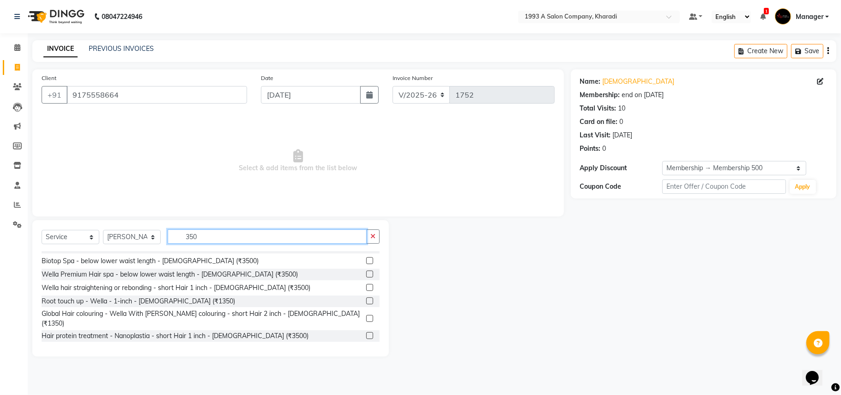
scroll to position [244, 0]
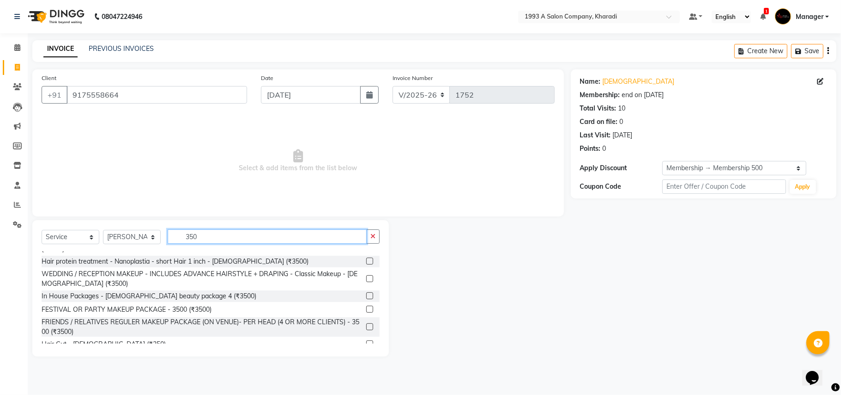
type input "350"
click at [366, 340] on label at bounding box center [369, 343] width 7 height 7
click at [366, 341] on input "checkbox" at bounding box center [369, 344] width 6 height 6
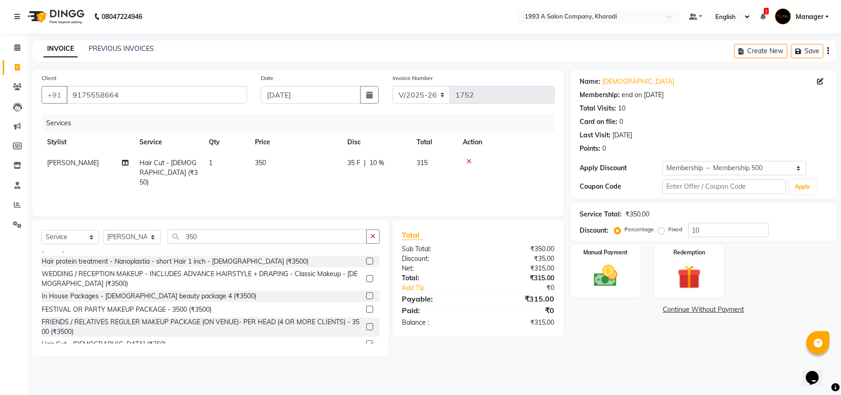
checkbox input "false"
click at [202, 237] on input "350" at bounding box center [267, 236] width 199 height 14
type input "3"
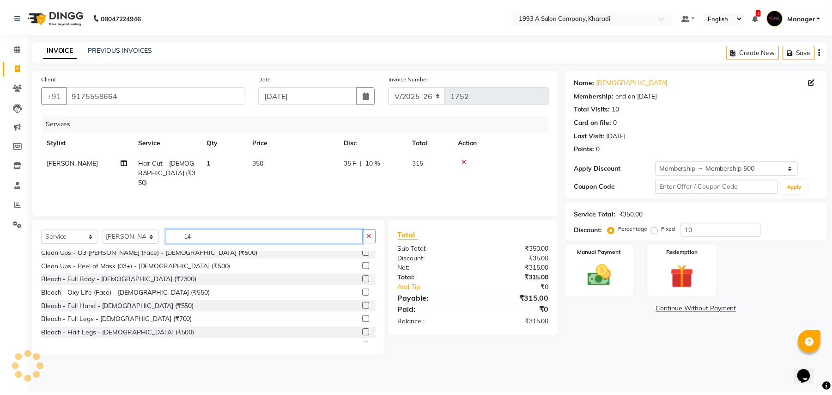
scroll to position [0, 0]
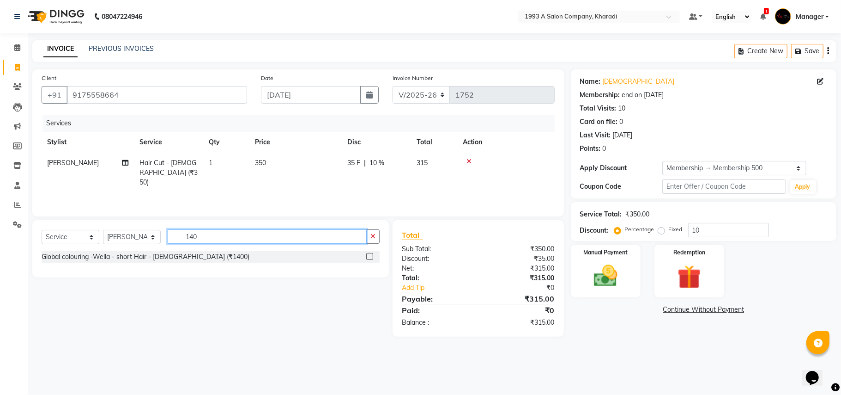
type input "140"
click at [368, 257] on label at bounding box center [369, 256] width 7 height 7
click at [368, 257] on input "checkbox" at bounding box center [369, 257] width 6 height 6
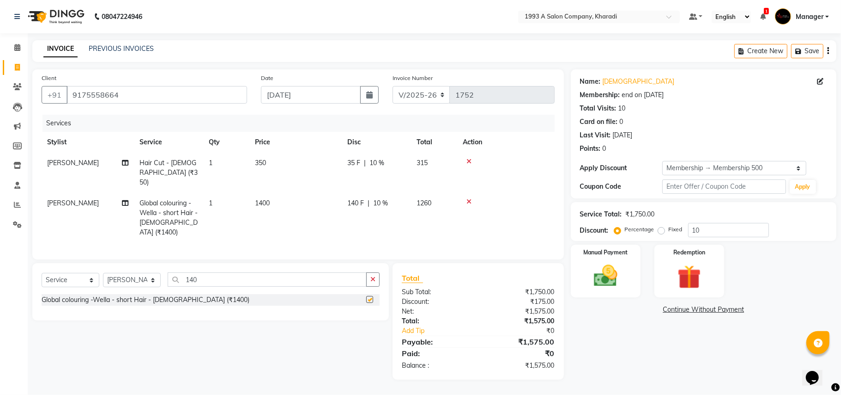
checkbox input "false"
click at [712, 233] on input "10" at bounding box center [729, 230] width 81 height 14
type input "15"
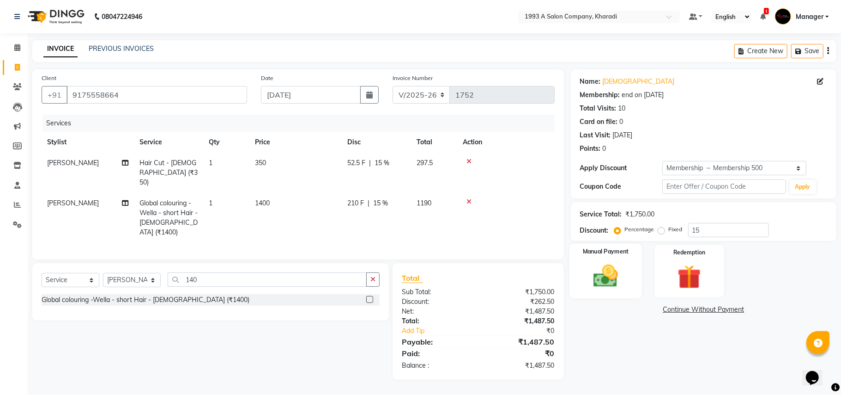
click at [608, 274] on img at bounding box center [606, 276] width 40 height 29
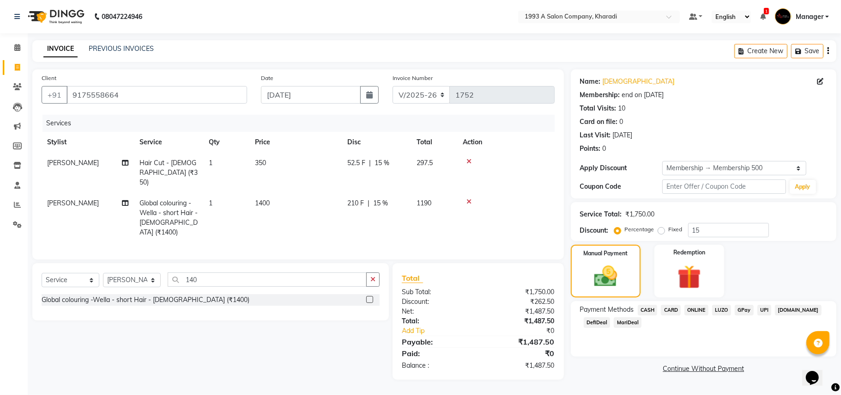
click at [621, 321] on span "MariDeal" at bounding box center [628, 322] width 28 height 11
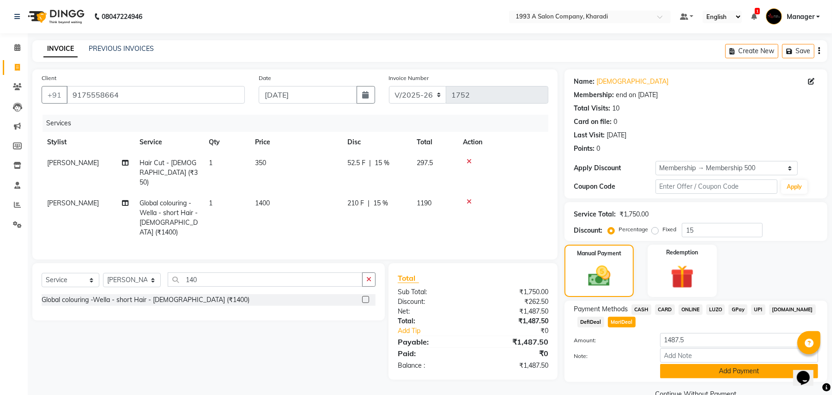
click at [732, 376] on button "Add Payment" at bounding box center [739, 371] width 158 height 14
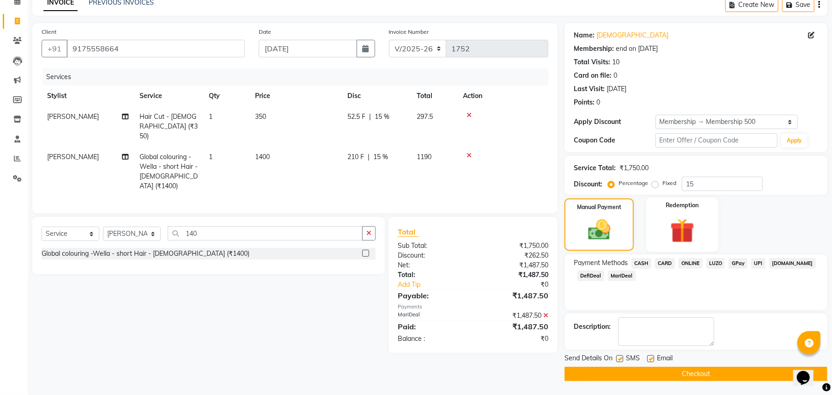
scroll to position [47, 0]
click at [642, 373] on button "Checkout" at bounding box center [696, 373] width 263 height 14
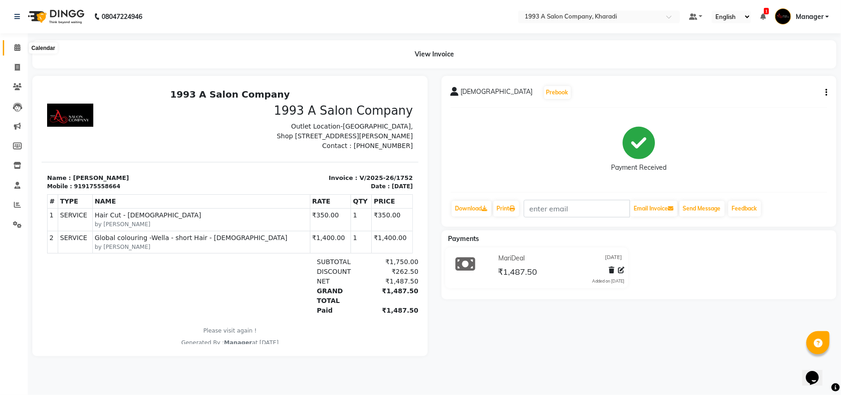
click at [16, 47] on icon at bounding box center [17, 47] width 6 height 7
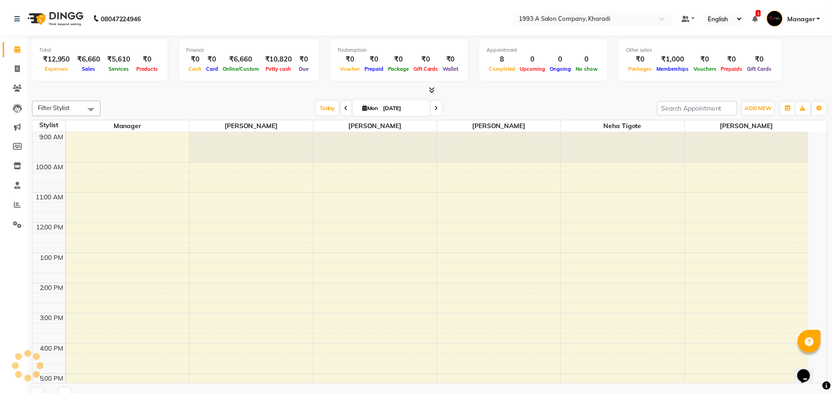
scroll to position [150, 0]
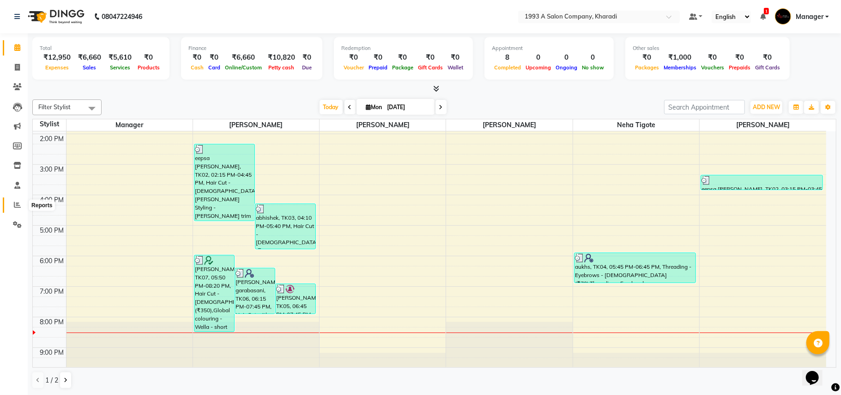
click at [15, 206] on icon at bounding box center [17, 204] width 7 height 7
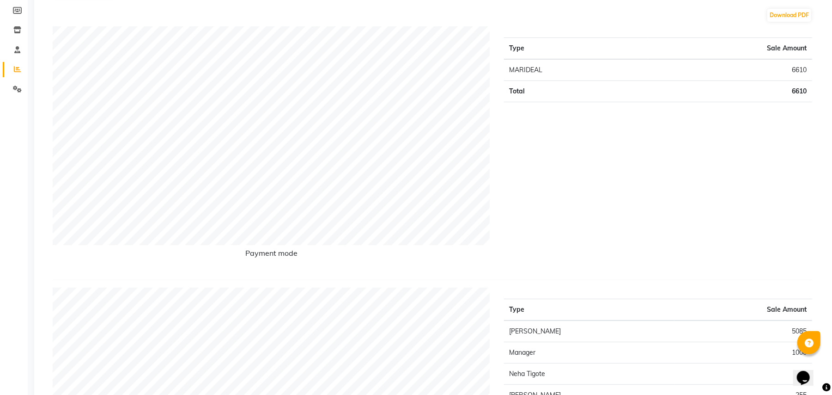
scroll to position [37, 0]
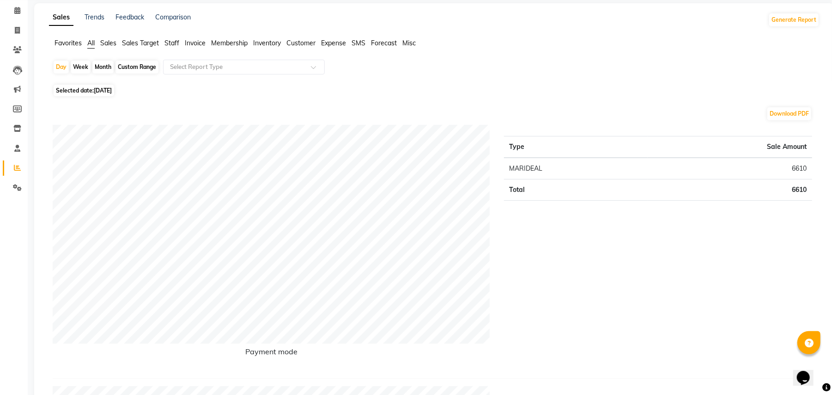
click at [171, 44] on span "Staff" at bounding box center [172, 43] width 15 height 8
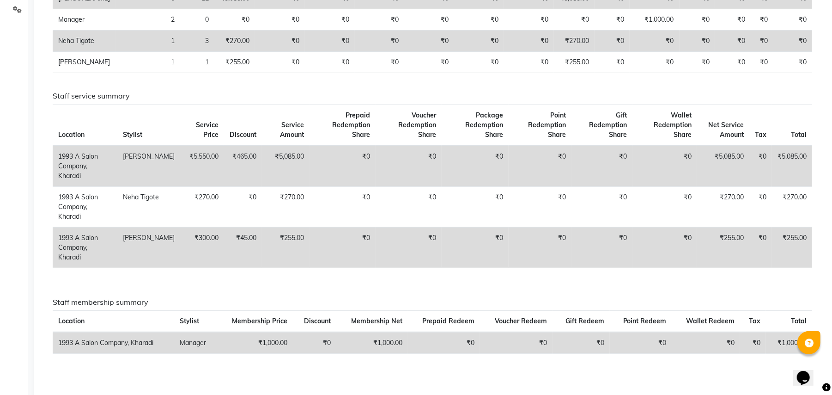
scroll to position [0, 0]
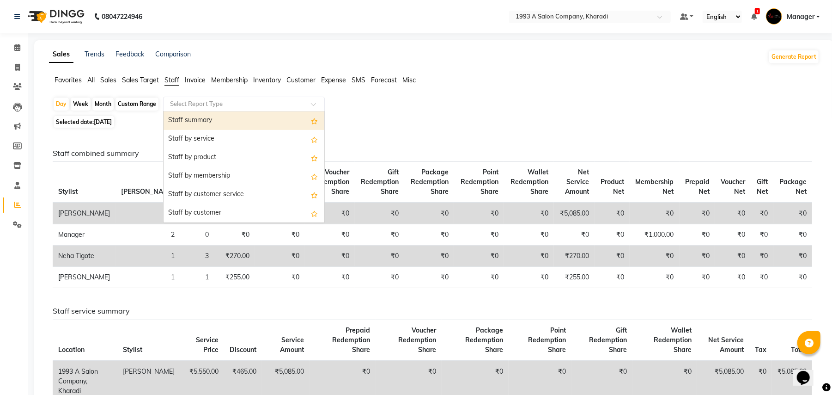
click at [193, 104] on input "text" at bounding box center [234, 103] width 133 height 9
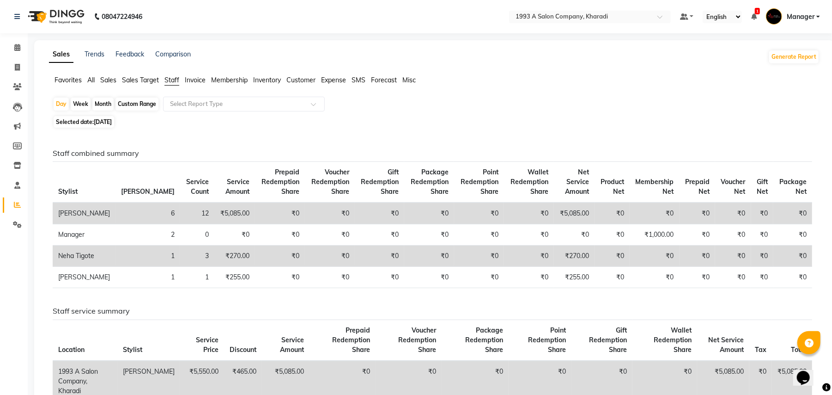
click at [88, 80] on span "All" at bounding box center [90, 80] width 7 height 8
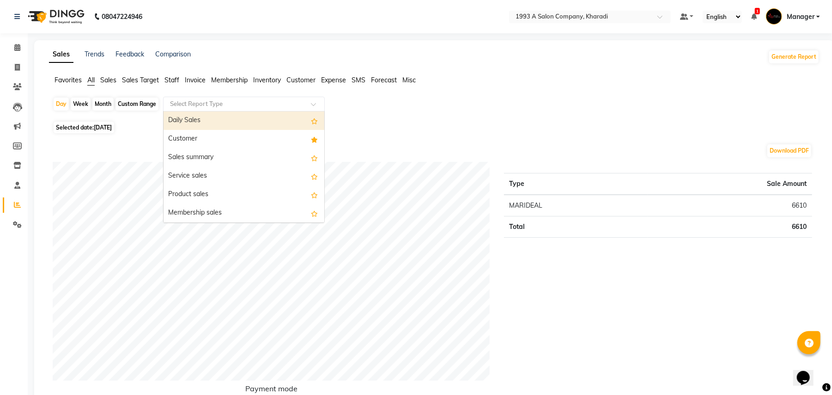
click at [215, 104] on input "text" at bounding box center [234, 103] width 133 height 9
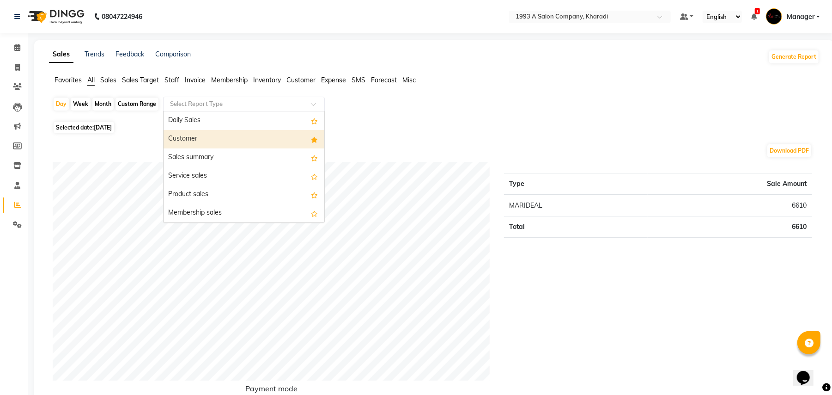
click at [209, 141] on div "Customer" at bounding box center [244, 139] width 161 height 18
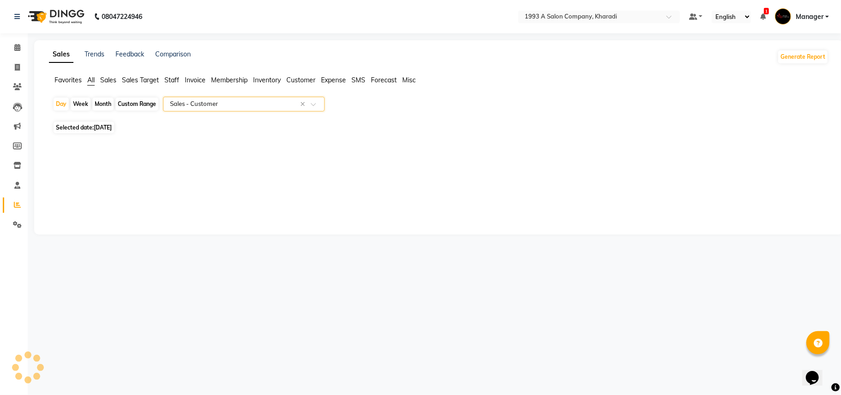
select select "full_report"
select select "csv"
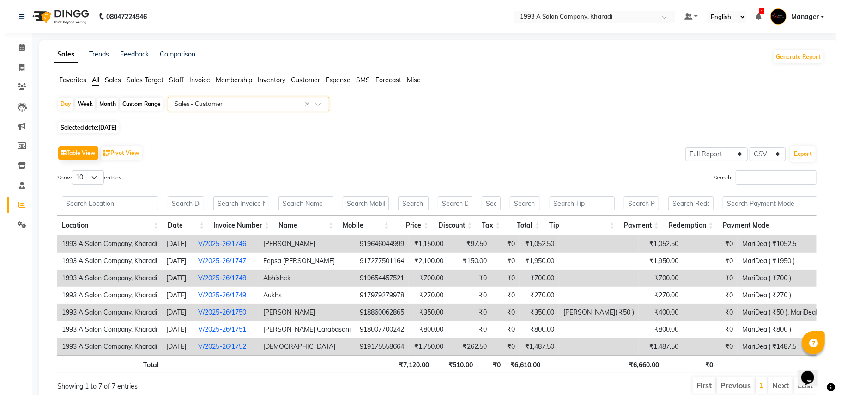
scroll to position [50, 0]
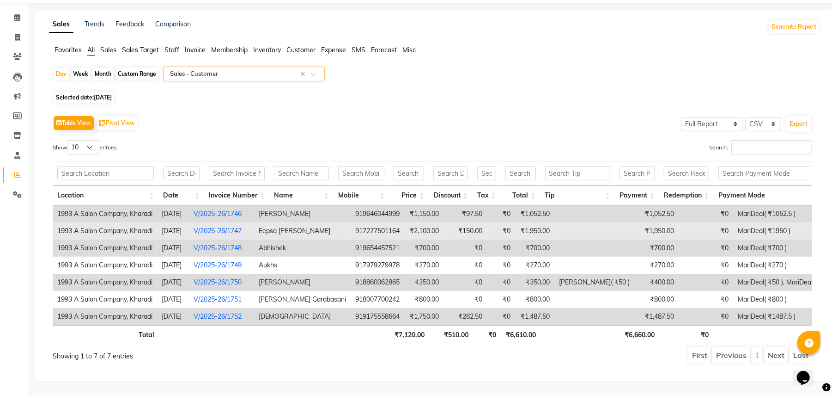
click at [242, 226] on link "V/2025-26/1747" at bounding box center [218, 230] width 48 height 8
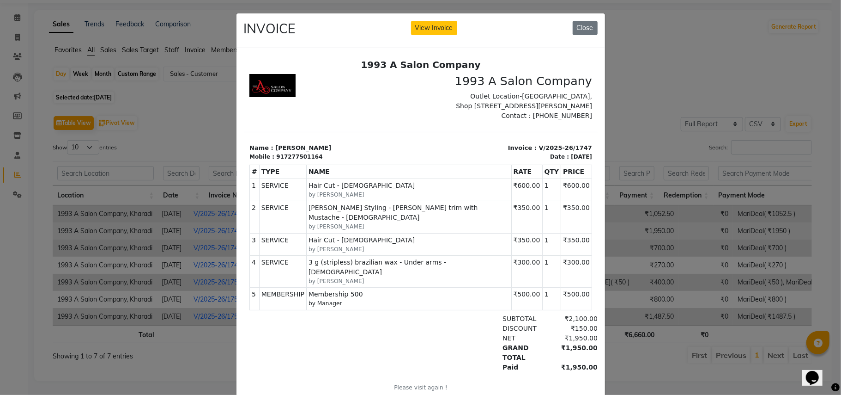
scroll to position [0, 0]
click at [586, 23] on button "Close" at bounding box center [585, 28] width 25 height 14
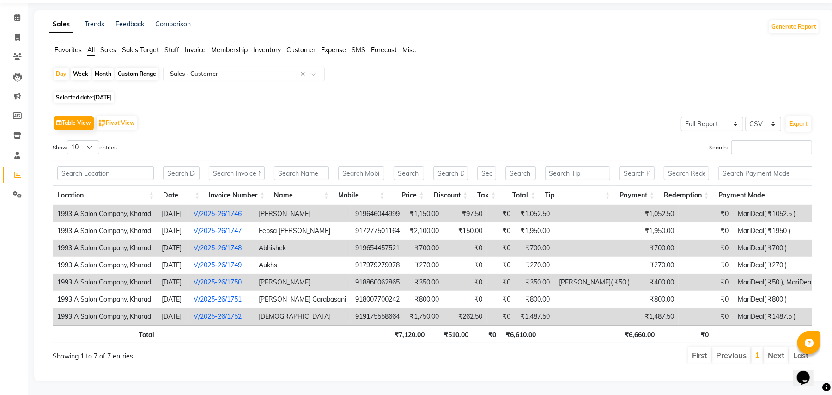
click at [226, 209] on link "V/2025-26/1746" at bounding box center [218, 213] width 48 height 8
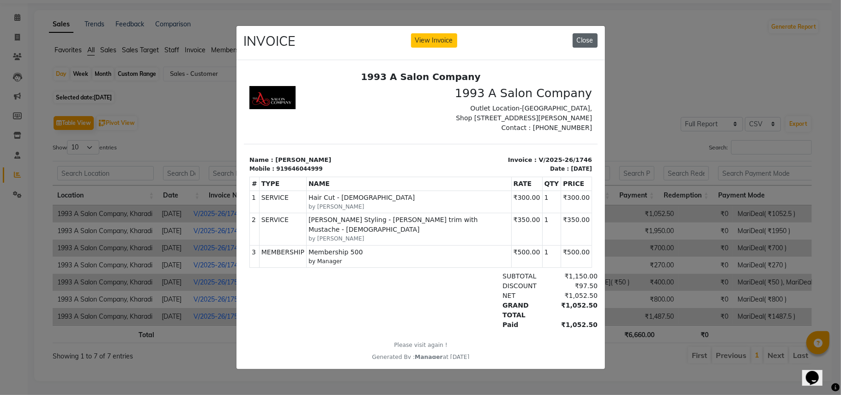
click at [588, 37] on button "Close" at bounding box center [585, 40] width 25 height 14
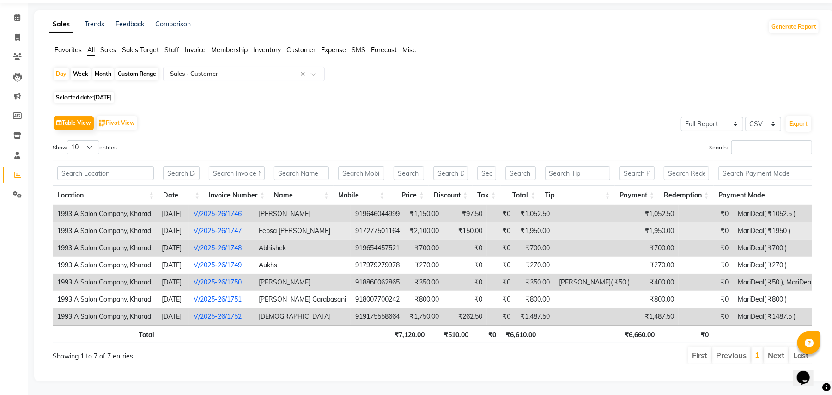
click at [241, 226] on link "V/2025-26/1747" at bounding box center [218, 230] width 48 height 8
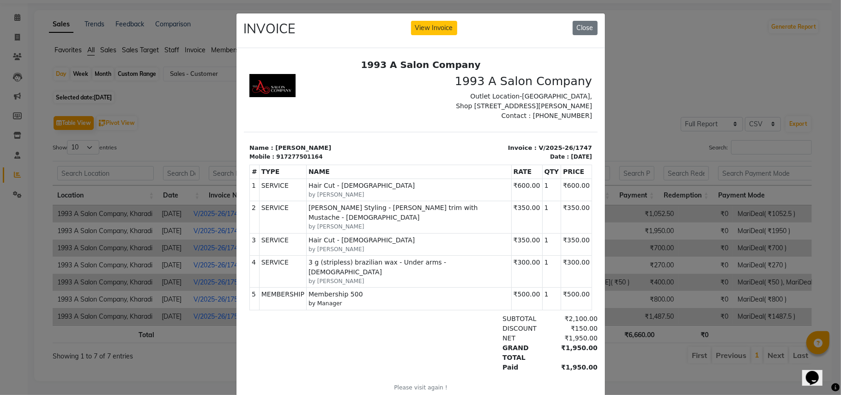
click at [576, 20] on div "INVOICE View Invoice Close" at bounding box center [421, 30] width 369 height 35
click at [577, 27] on button "Close" at bounding box center [585, 28] width 25 height 14
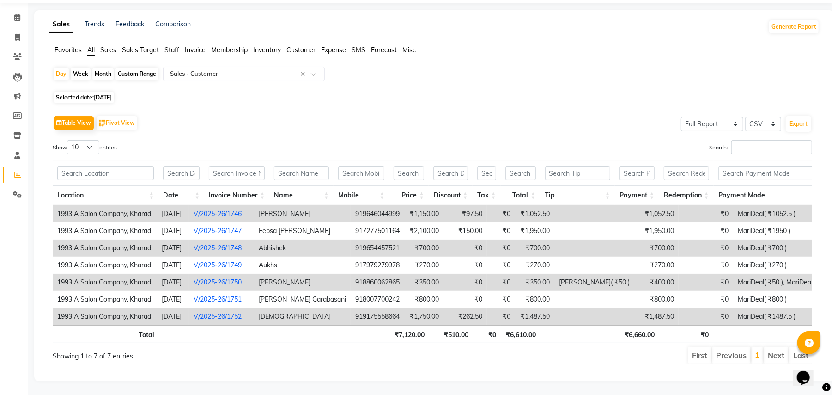
click at [242, 244] on link "V/2025-26/1748" at bounding box center [218, 248] width 48 height 8
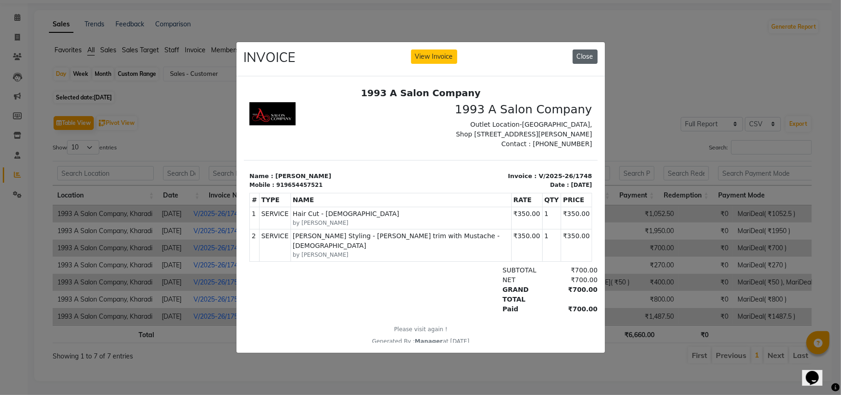
click at [587, 49] on button "Close" at bounding box center [585, 56] width 25 height 14
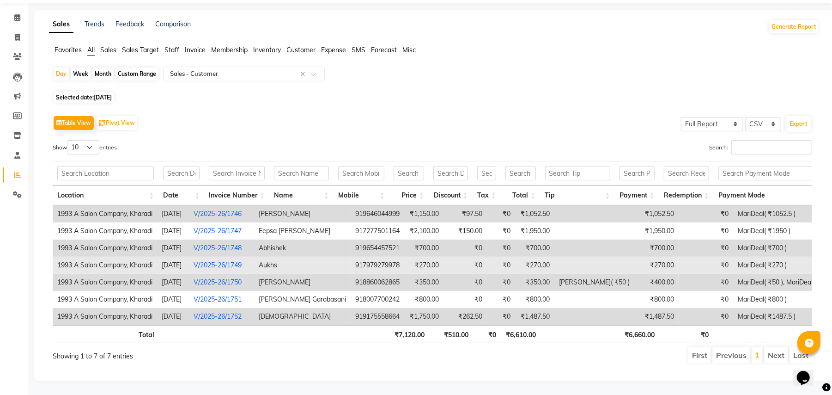
click at [242, 261] on link "V/2025-26/1749" at bounding box center [218, 265] width 48 height 8
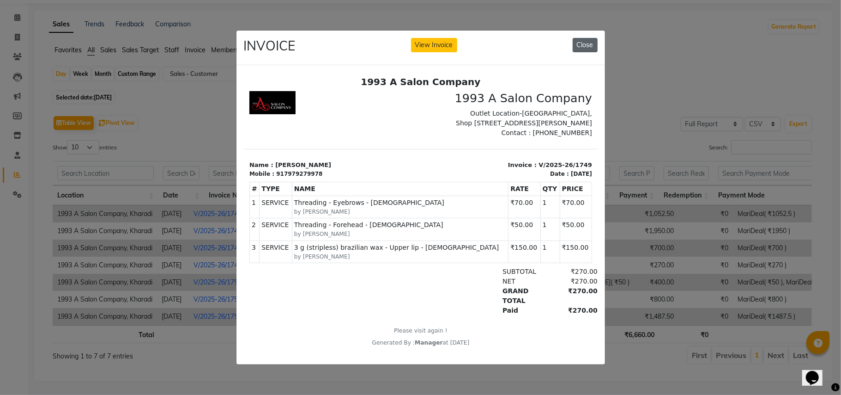
click at [582, 38] on button "Close" at bounding box center [585, 45] width 25 height 14
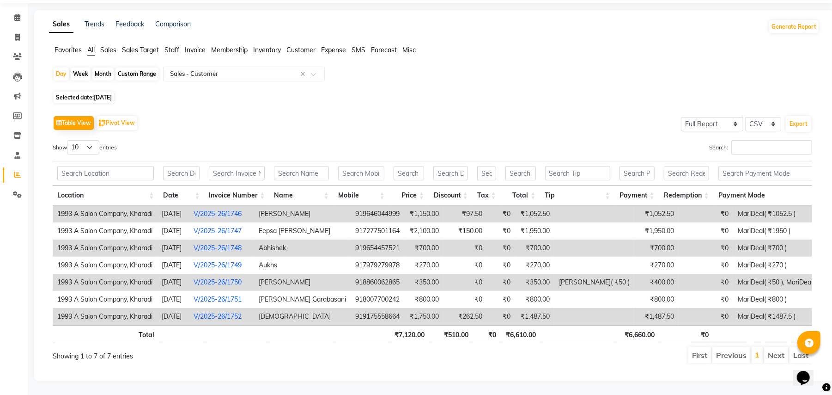
click at [231, 274] on td "V/2025-26/1750" at bounding box center [221, 282] width 65 height 17
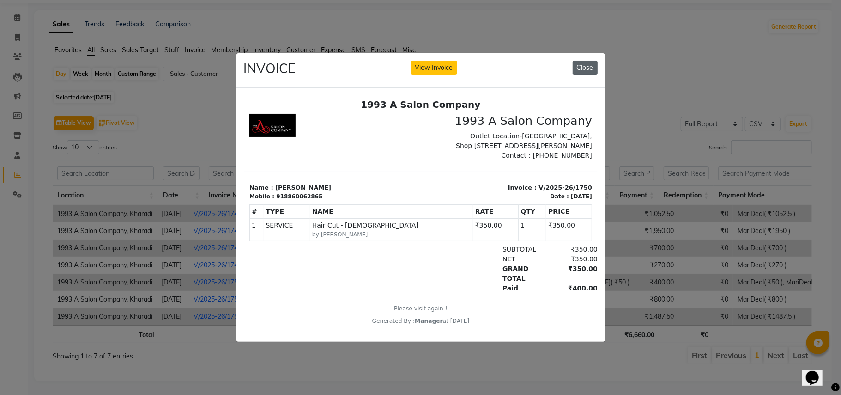
click at [591, 67] on button "Close" at bounding box center [585, 68] width 25 height 14
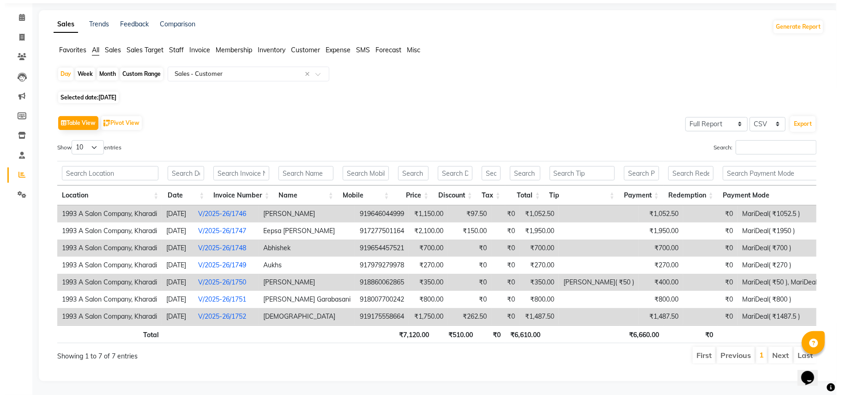
scroll to position [0, 9]
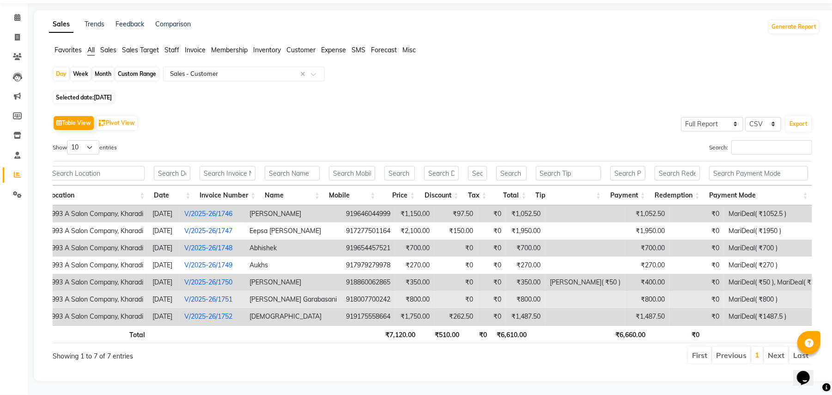
click at [232, 295] on link "V/2025-26/1751" at bounding box center [208, 299] width 48 height 8
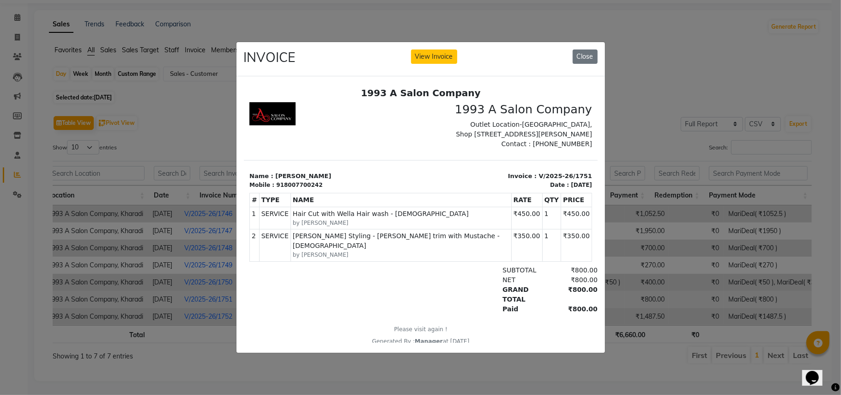
scroll to position [0, 0]
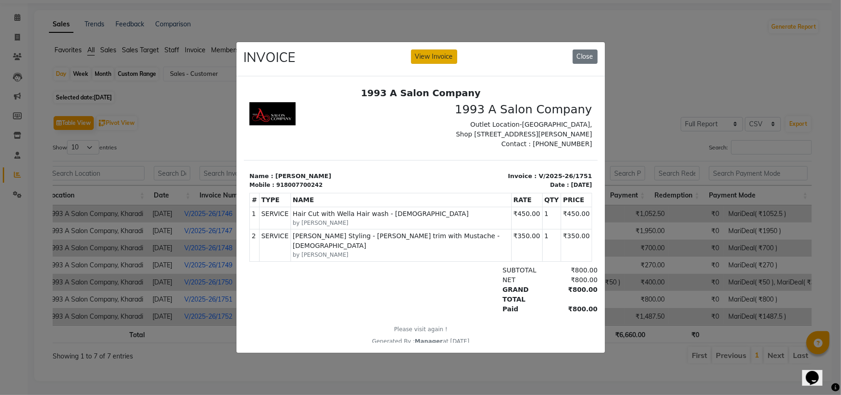
click at [442, 51] on button "View Invoice" at bounding box center [434, 56] width 46 height 14
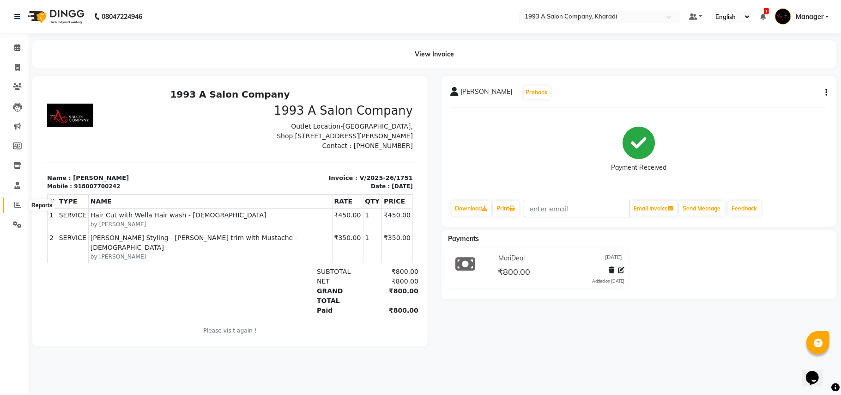
click at [17, 206] on icon at bounding box center [17, 204] width 7 height 7
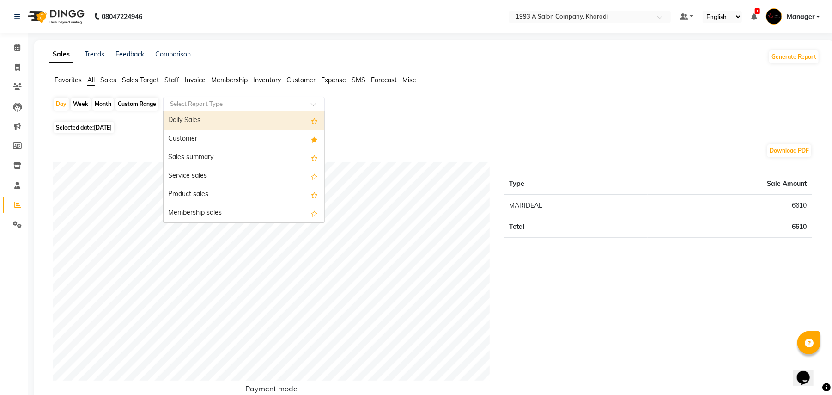
click at [230, 102] on input "text" at bounding box center [234, 103] width 133 height 9
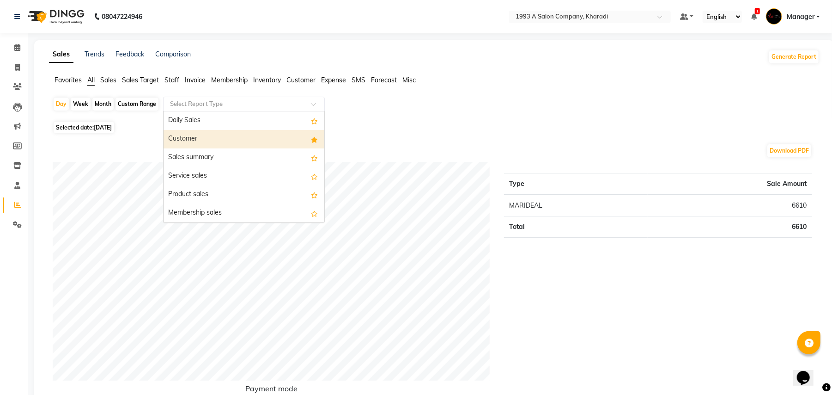
click at [228, 134] on div "Customer" at bounding box center [244, 139] width 161 height 18
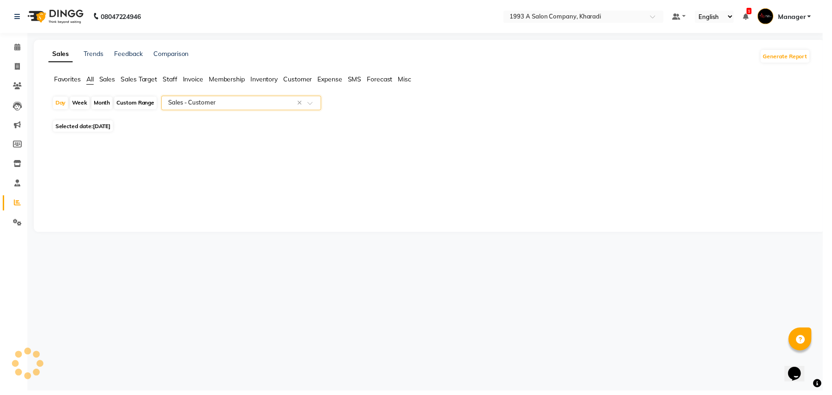
select select "full_report"
select select "csv"
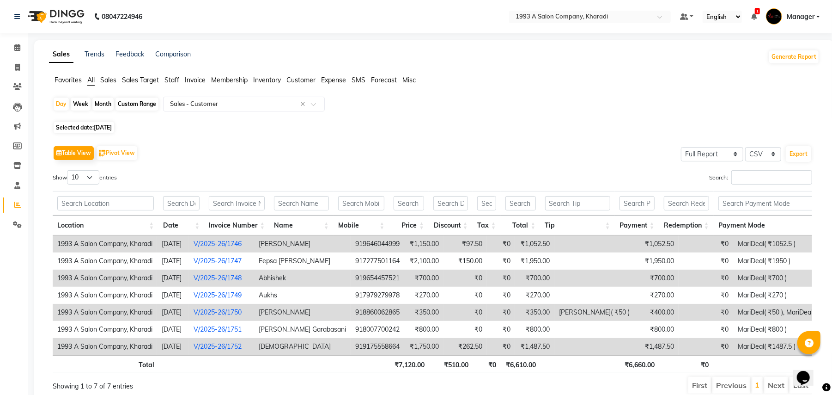
click at [238, 346] on link "V/2025-26/1752" at bounding box center [218, 346] width 48 height 8
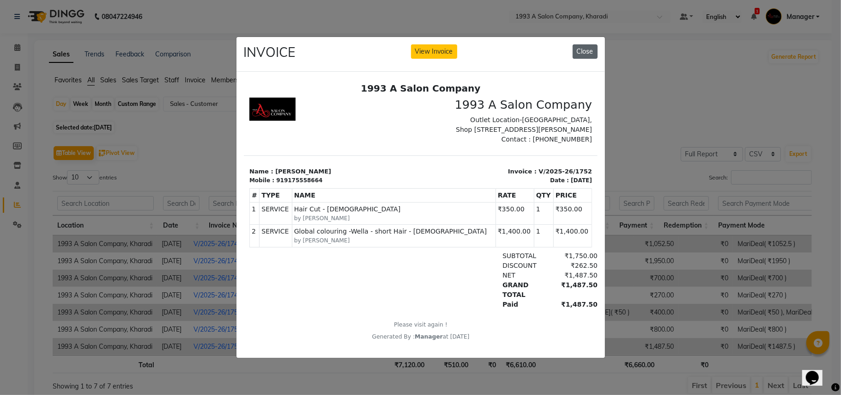
click at [591, 44] on button "Close" at bounding box center [585, 51] width 25 height 14
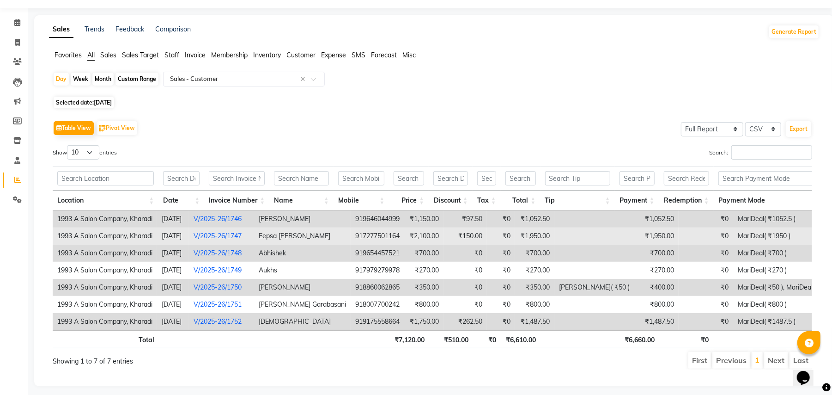
scroll to position [50, 0]
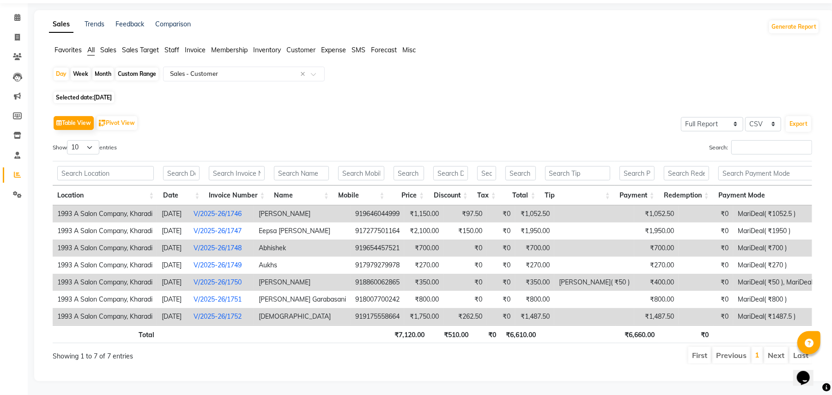
click at [180, 45] on ul "Favorites All Sales Sales Target Staff Invoice Membership Inventory Customer Ex…" at bounding box center [434, 50] width 771 height 10
click at [174, 46] on span "Staff" at bounding box center [172, 50] width 15 height 8
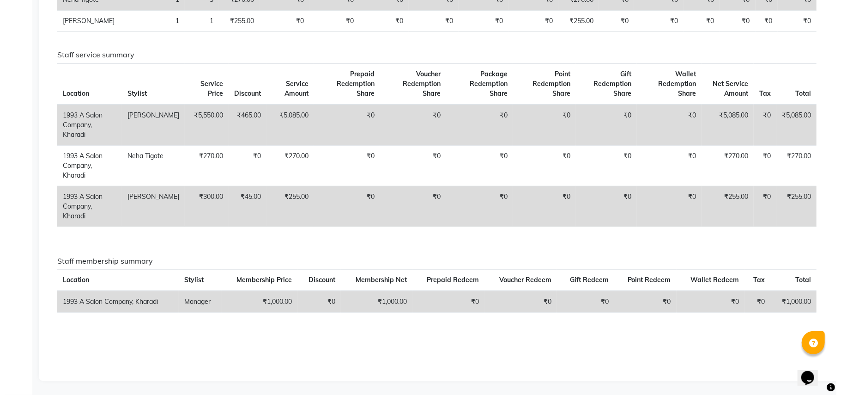
scroll to position [0, 0]
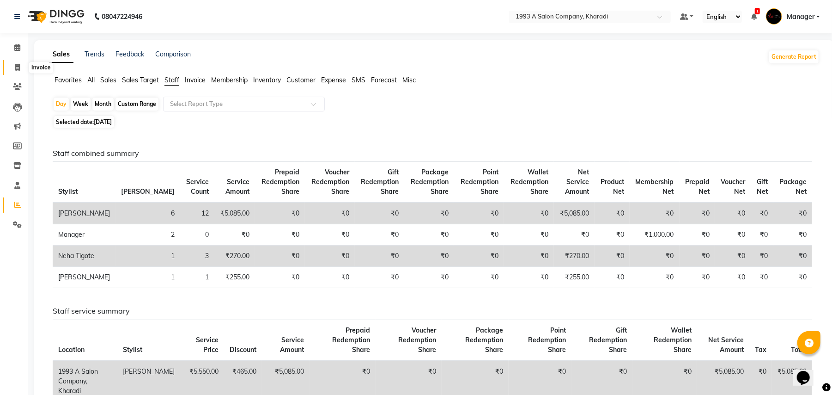
click at [17, 69] on icon at bounding box center [17, 67] width 5 height 7
select select "service"
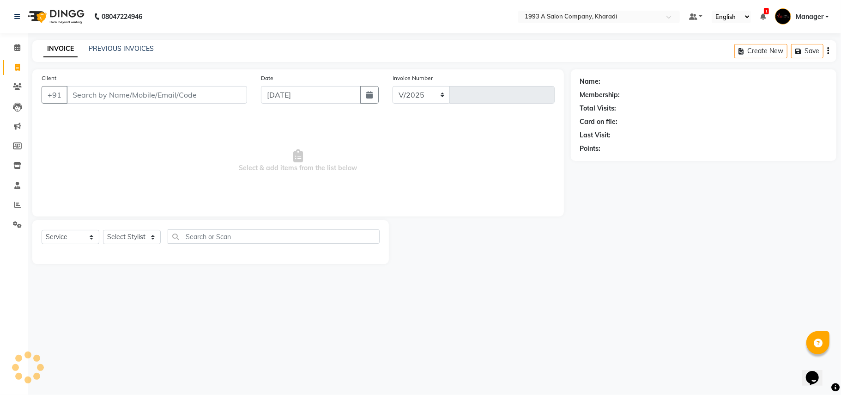
select select "651"
type input "1753"
select select "13350"
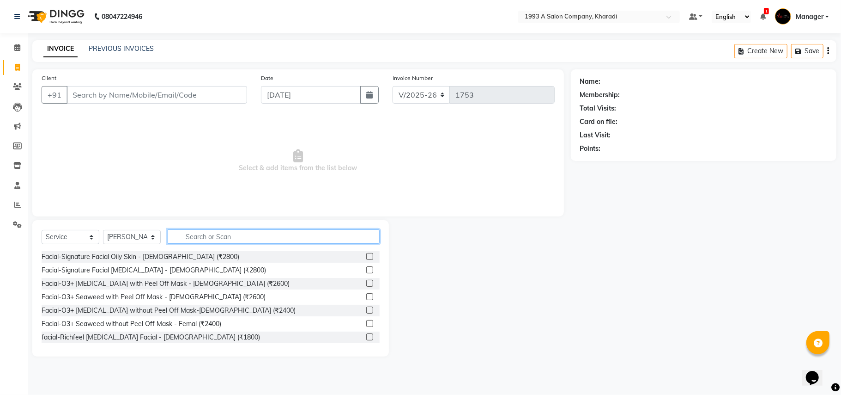
click at [202, 233] on input "text" at bounding box center [274, 236] width 212 height 14
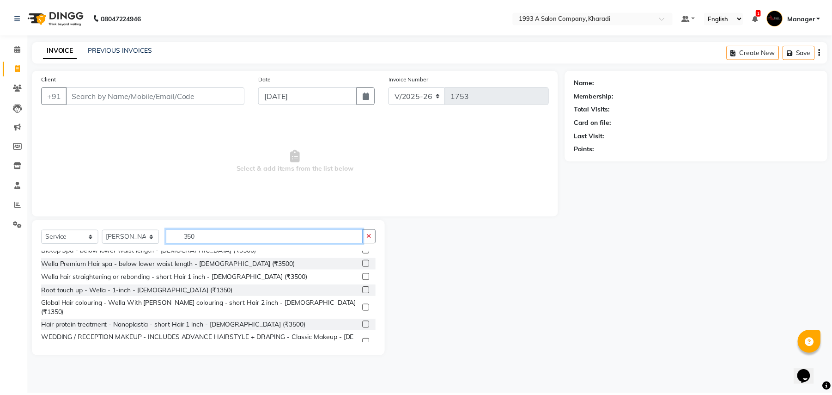
scroll to position [244, 0]
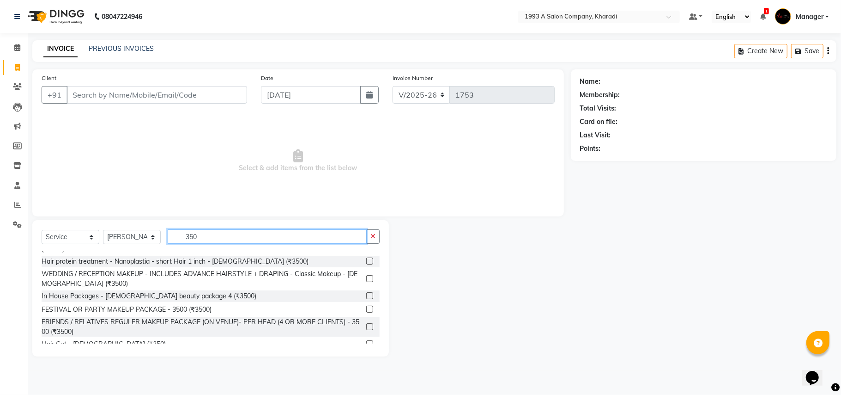
type input "350"
click at [366, 340] on label at bounding box center [369, 343] width 7 height 7
click at [366, 341] on input "checkbox" at bounding box center [369, 344] width 6 height 6
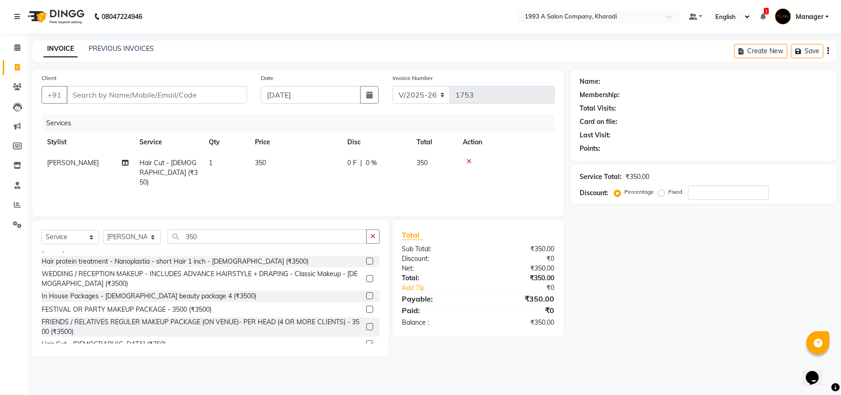
checkbox input "false"
click at [124, 91] on input "Client" at bounding box center [157, 95] width 181 height 18
type input "9"
type input "0"
click at [77, 92] on input "914501367" at bounding box center [134, 95] width 134 height 18
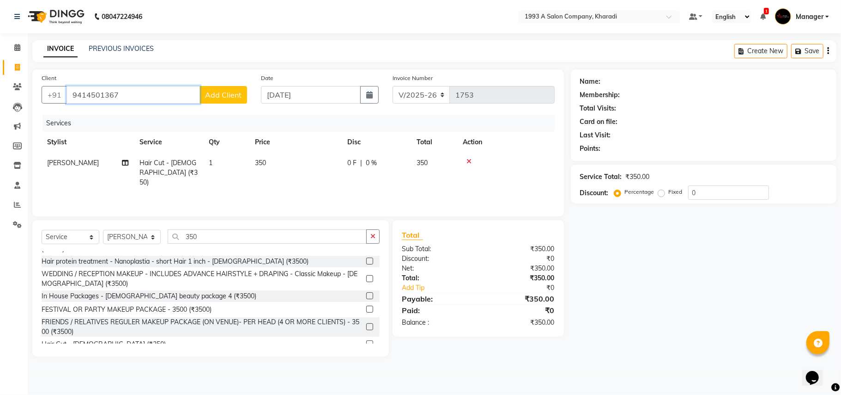
type input "9414501367"
click at [228, 98] on span "Add Client" at bounding box center [223, 94] width 37 height 9
select select "22"
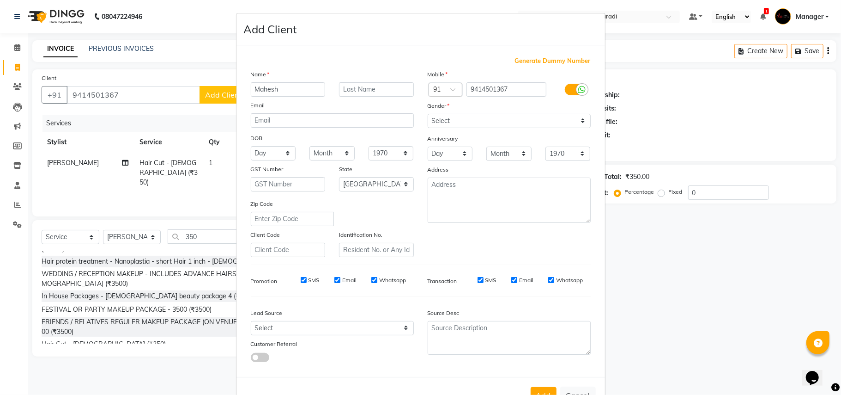
type input "Mahesh"
click at [348, 84] on input "text" at bounding box center [376, 89] width 75 height 14
type input "Mishara"
click at [461, 126] on select "Select Male Female Other Prefer Not To Say" at bounding box center [509, 121] width 163 height 14
select select "male"
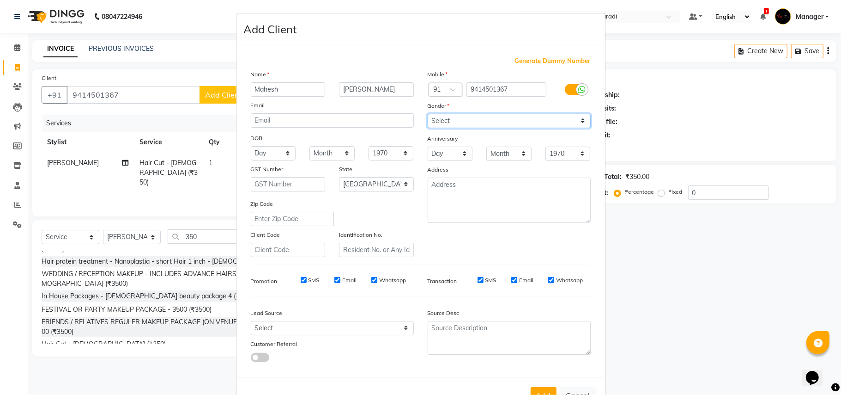
click at [428, 114] on select "Select Male Female Other Prefer Not To Say" at bounding box center [509, 121] width 163 height 14
click at [334, 328] on select "Select Walk-in Referral Internet Friend Word of Mouth Advertisement Facebook Ju…" at bounding box center [332, 328] width 163 height 14
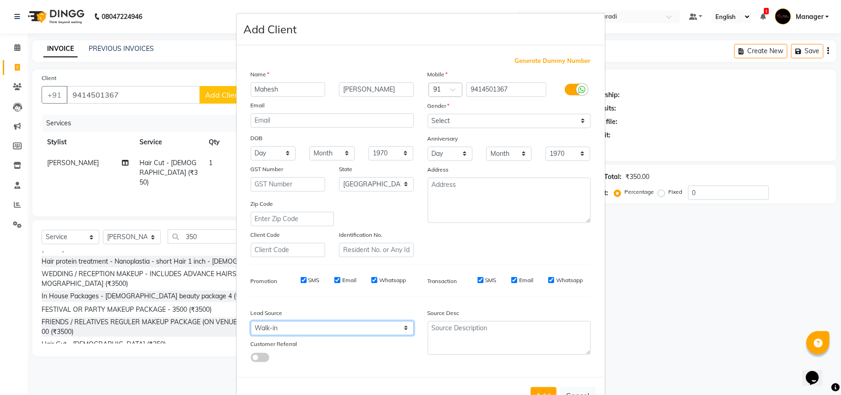
click at [251, 321] on select "Select Walk-in Referral Internet Friend Word of Mouth Advertisement Facebook Ju…" at bounding box center [332, 328] width 163 height 14
click at [394, 326] on select "Select Walk-in Referral Internet Friend Word of Mouth Advertisement Facebook Ju…" at bounding box center [332, 328] width 163 height 14
select select "10592"
click at [251, 321] on select "Select Walk-in Referral Internet Friend Word of Mouth Advertisement Facebook Ju…" at bounding box center [332, 328] width 163 height 14
click at [540, 383] on div "Add Cancel" at bounding box center [421, 395] width 369 height 37
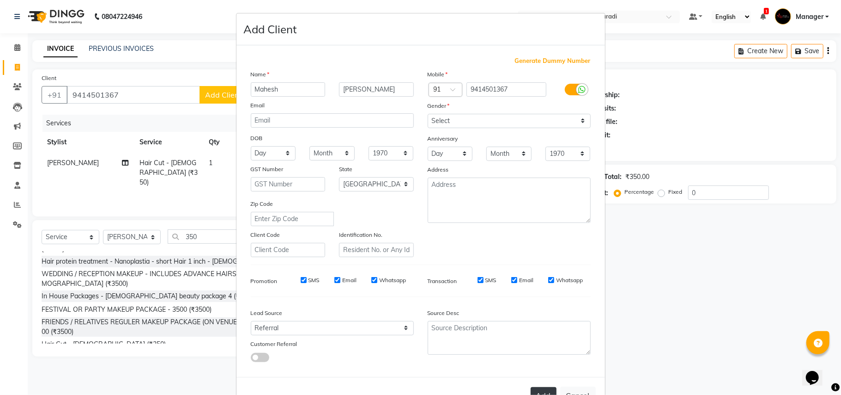
click at [532, 387] on button "Add" at bounding box center [544, 395] width 26 height 17
select select
select select "null"
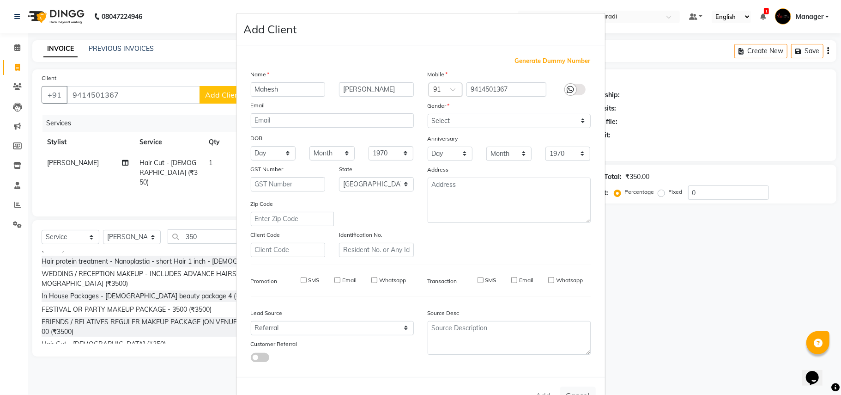
select select
checkbox input "false"
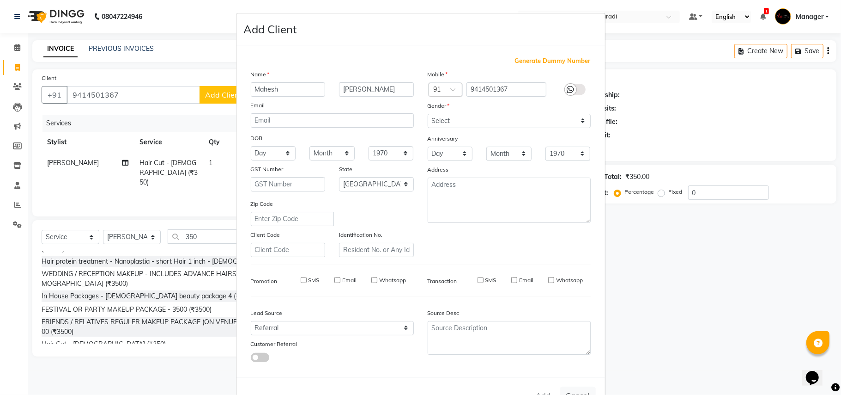
checkbox input "false"
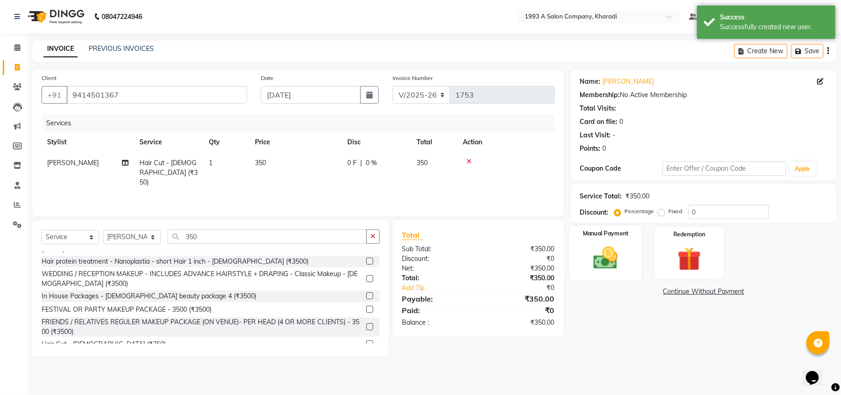
click at [588, 276] on div "Manual Payment" at bounding box center [606, 252] width 73 height 55
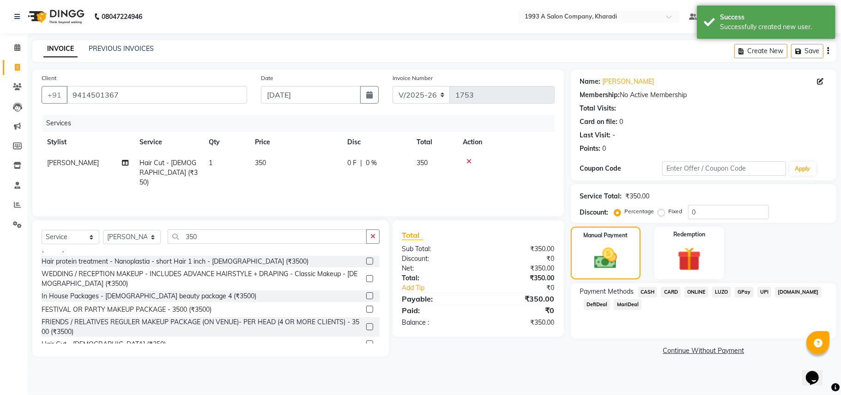
click at [625, 303] on span "MariDeal" at bounding box center [628, 304] width 28 height 11
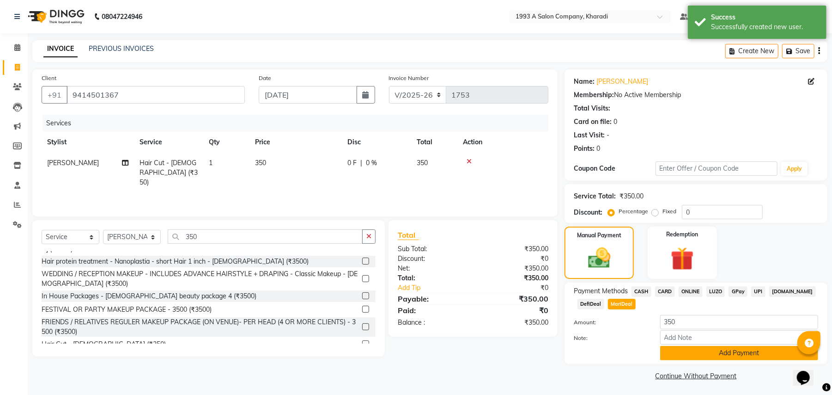
click at [689, 352] on button "Add Payment" at bounding box center [739, 353] width 158 height 14
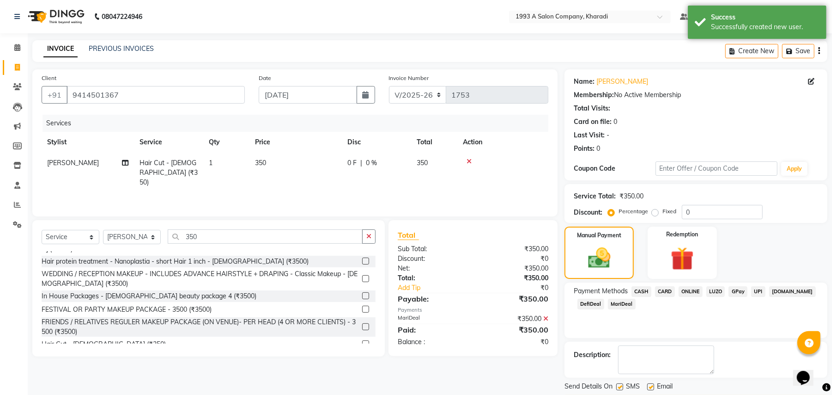
scroll to position [29, 0]
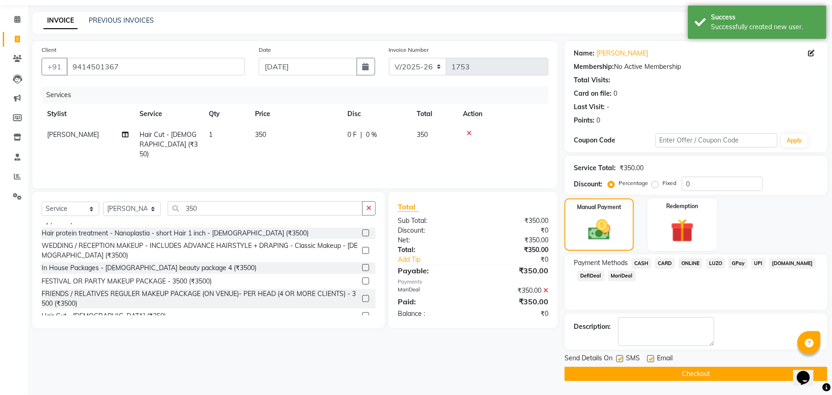
click at [674, 372] on button "Checkout" at bounding box center [696, 373] width 263 height 14
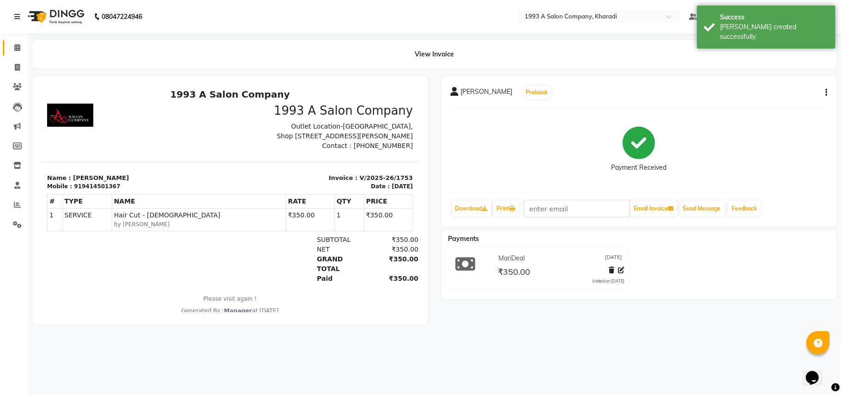
click at [15, 41] on link "Calendar" at bounding box center [14, 47] width 22 height 15
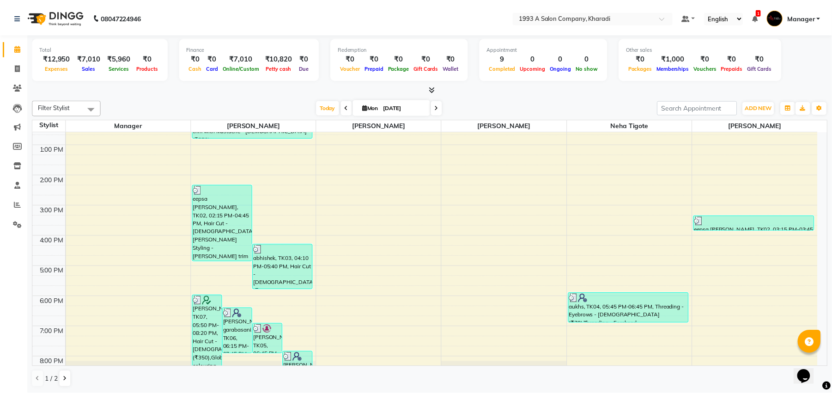
scroll to position [143, 0]
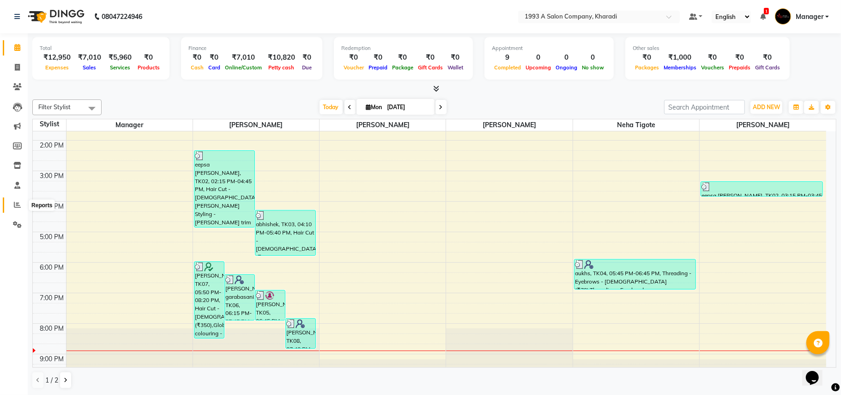
click at [15, 205] on icon at bounding box center [17, 204] width 7 height 7
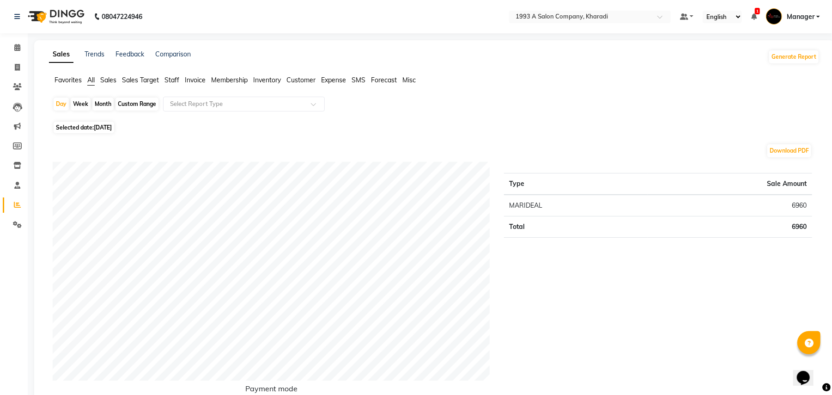
click at [173, 79] on span "Staff" at bounding box center [172, 80] width 15 height 8
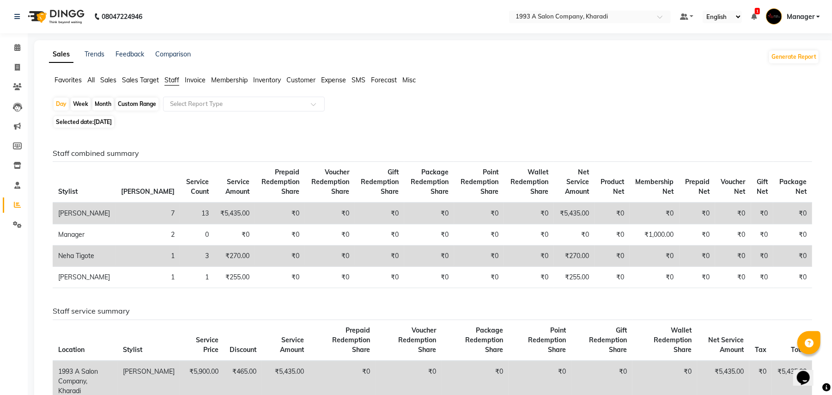
click at [89, 78] on span "All" at bounding box center [90, 80] width 7 height 8
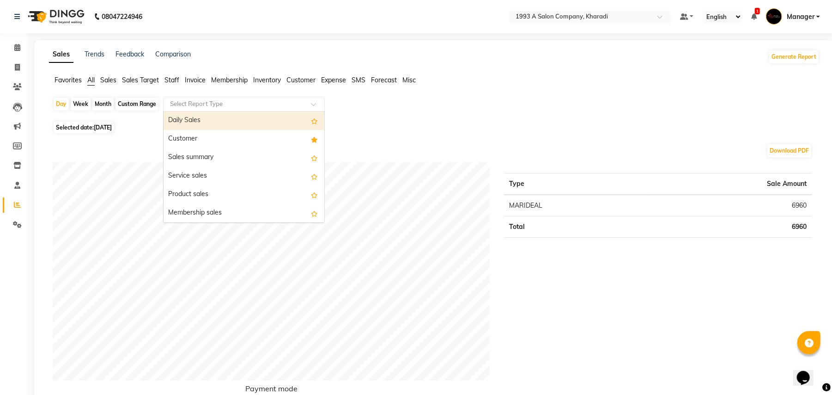
click at [313, 102] on div at bounding box center [244, 103] width 161 height 9
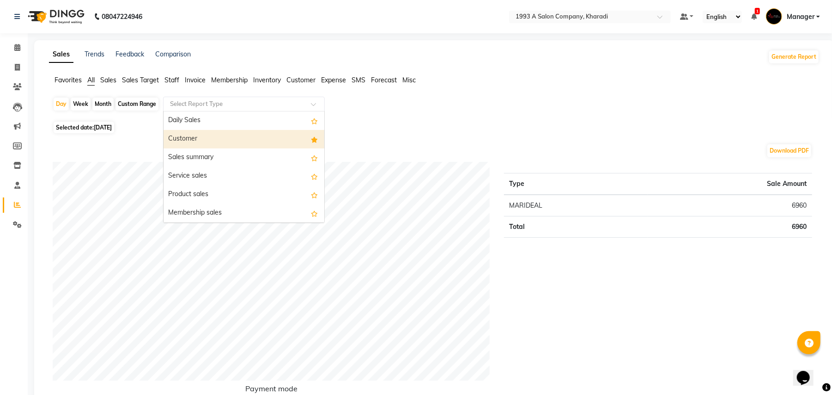
click at [268, 139] on div "Customer" at bounding box center [244, 139] width 161 height 18
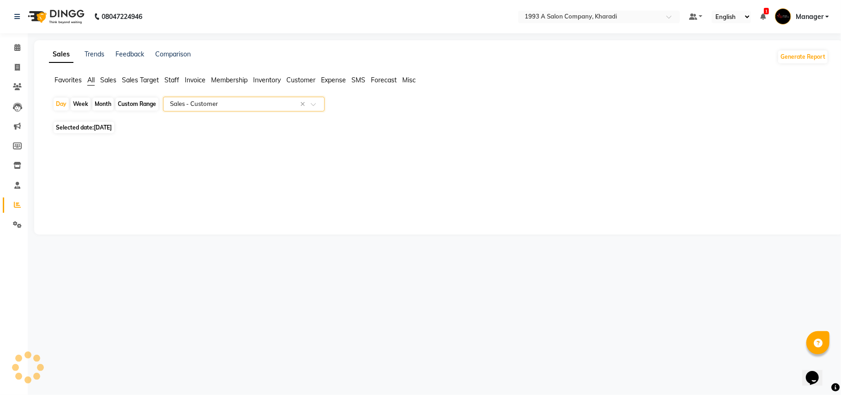
select select "full_report"
select select "csv"
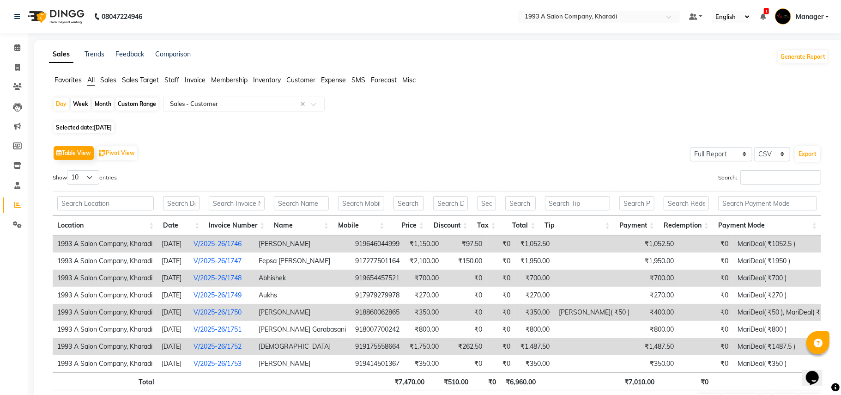
click at [268, 139] on div "Table View Pivot View Select Full Report Filtered Report Select CSV PDF Export …" at bounding box center [437, 277] width 784 height 283
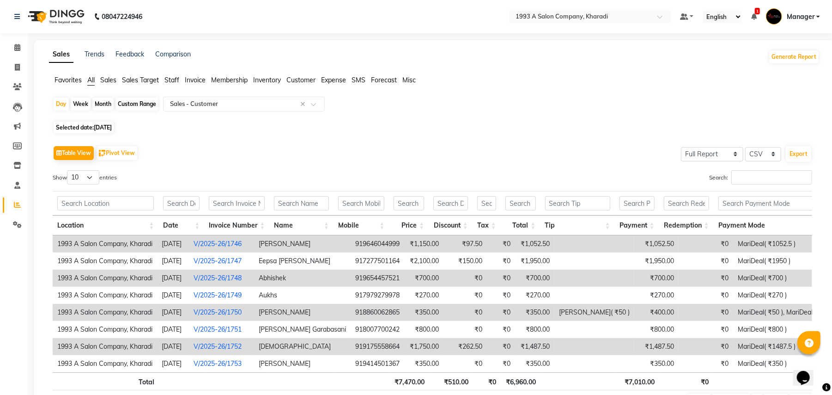
click at [100, 130] on span "[DATE]" at bounding box center [103, 127] width 18 height 7
select select "9"
select select "2025"
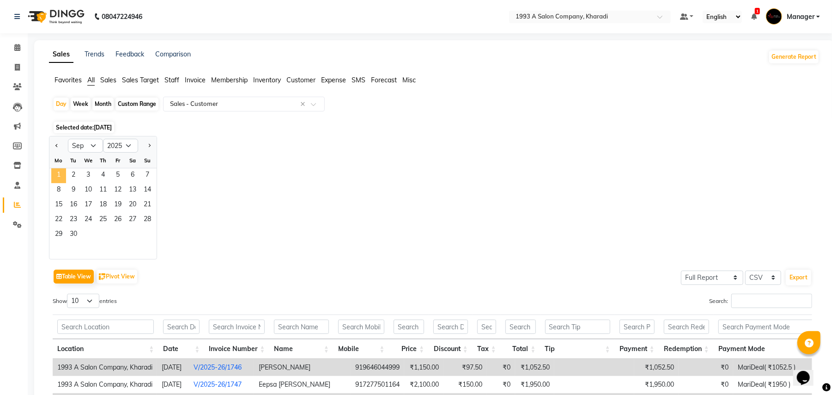
click at [55, 181] on span "1" at bounding box center [58, 175] width 15 height 15
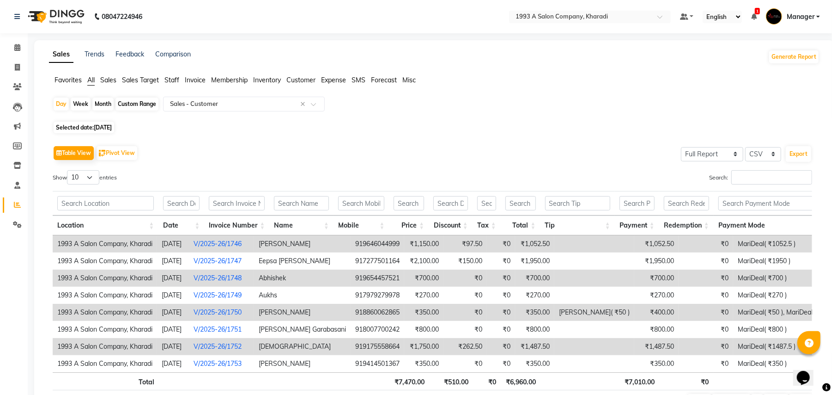
click at [93, 80] on span "All" at bounding box center [90, 80] width 7 height 8
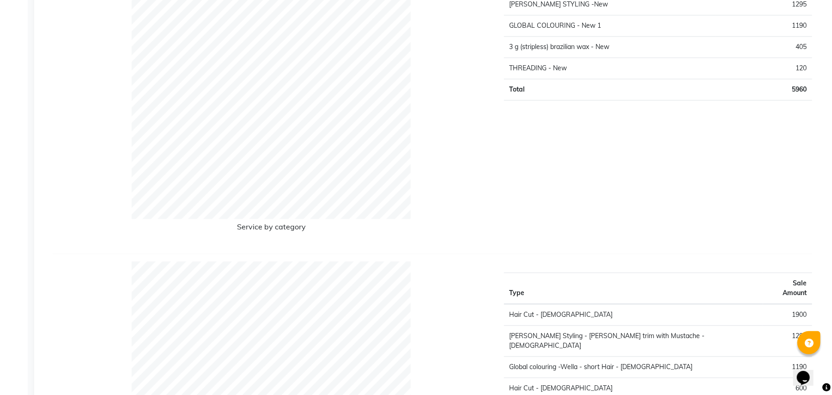
scroll to position [1729, 0]
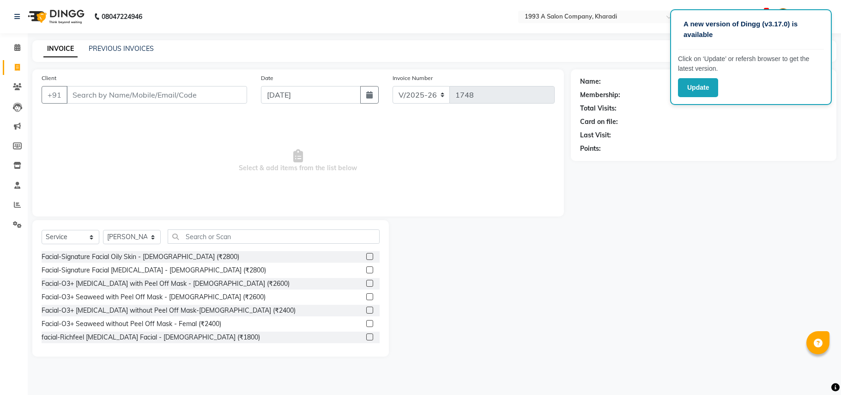
select select "651"
select select "service"
select select "13350"
